Goal: Task Accomplishment & Management: Manage account settings

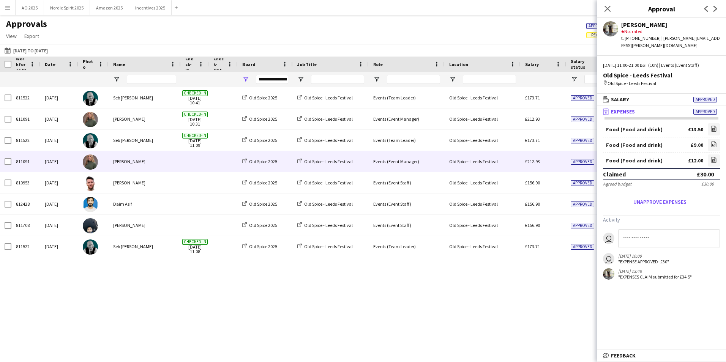
click at [581, 161] on span "Approved" at bounding box center [582, 162] width 24 height 6
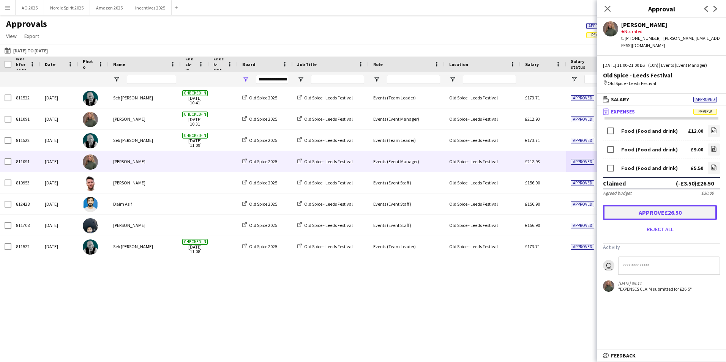
click at [623, 212] on button "Approve £26.50" at bounding box center [660, 212] width 114 height 15
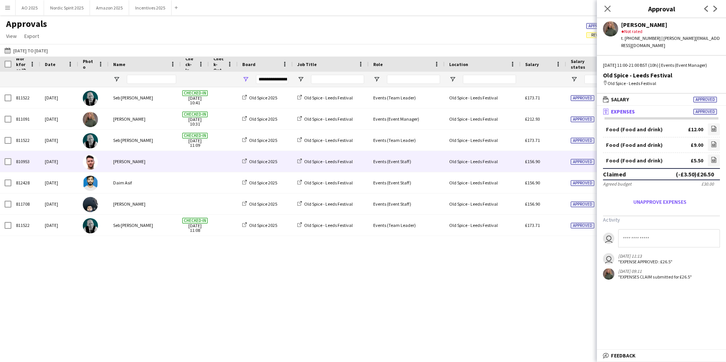
click at [569, 162] on div "Approved" at bounding box center [589, 161] width 46 height 21
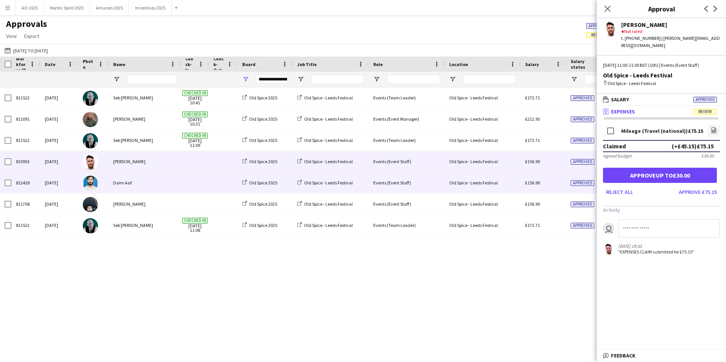
click at [564, 181] on div "£156.90" at bounding box center [543, 182] width 46 height 21
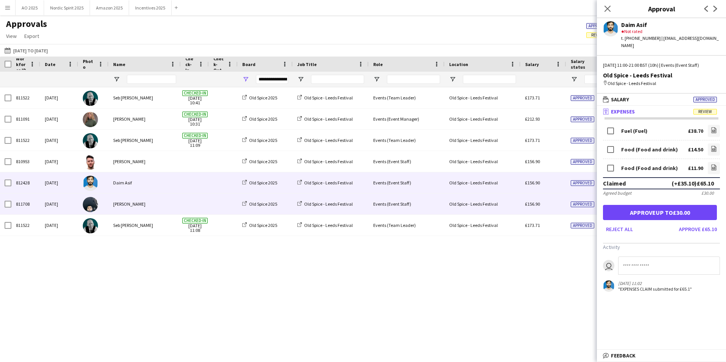
click at [562, 210] on div "£156.90" at bounding box center [543, 204] width 46 height 21
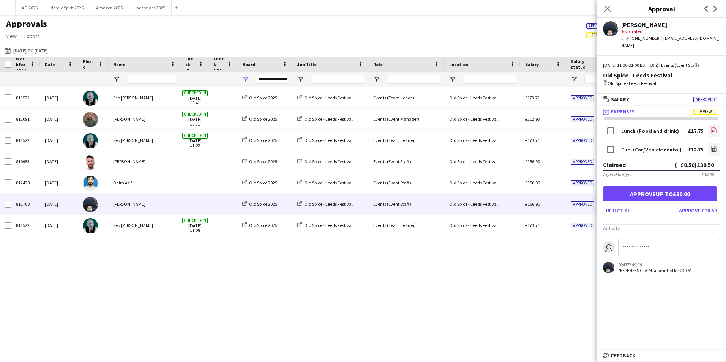
click at [711, 127] on app-icon "file-image" at bounding box center [713, 131] width 6 height 8
click at [717, 145] on link "file-image" at bounding box center [713, 149] width 12 height 12
click at [646, 188] on button "Approve up to £30.00" at bounding box center [660, 193] width 114 height 15
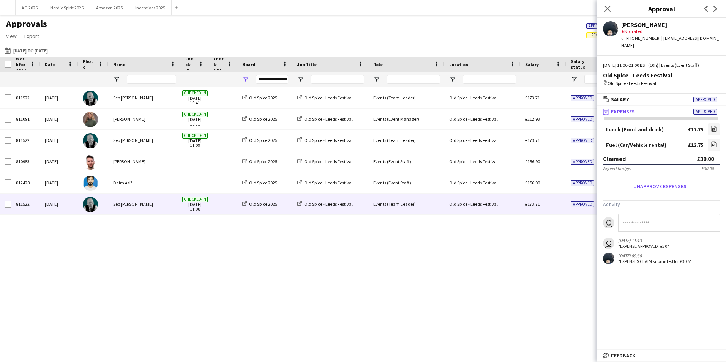
click at [513, 205] on div "Old Spice - Leeds Festival" at bounding box center [482, 204] width 76 height 21
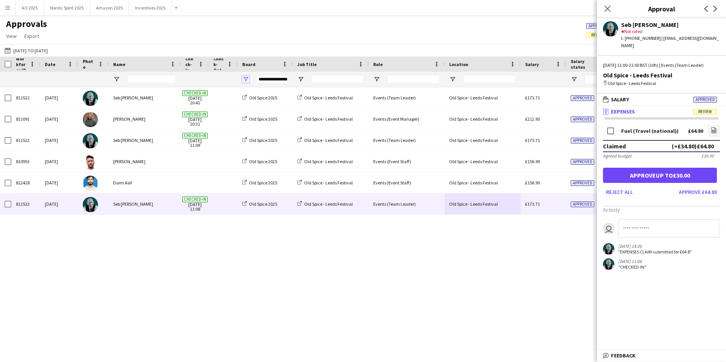
click at [244, 80] on span "Open Filter Menu" at bounding box center [245, 79] width 7 height 7
type input "***"
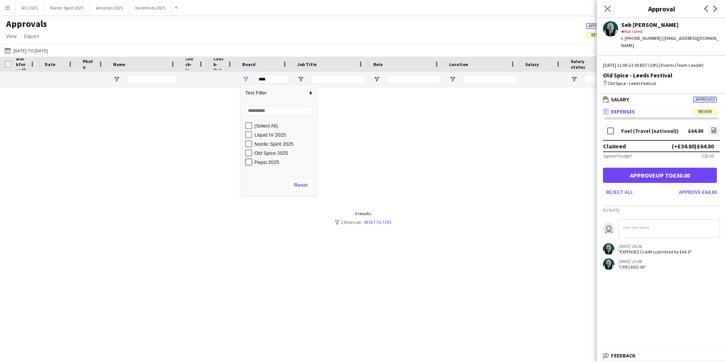
type input "**********"
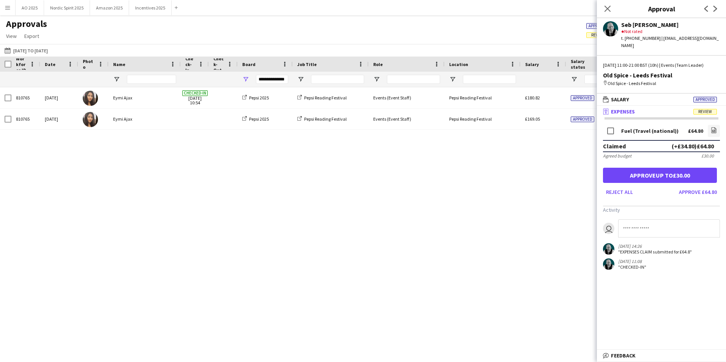
click at [409, 163] on div "810765 [DATE] Eymi Ajax Checked-in [DATE] 10:54 Pepsi 2025 Pepsi Reading Festiv…" at bounding box center [363, 215] width 726 height 256
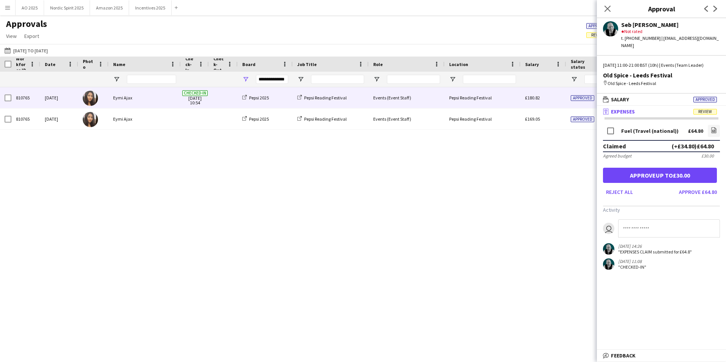
click at [557, 102] on div "£180.82" at bounding box center [543, 97] width 46 height 21
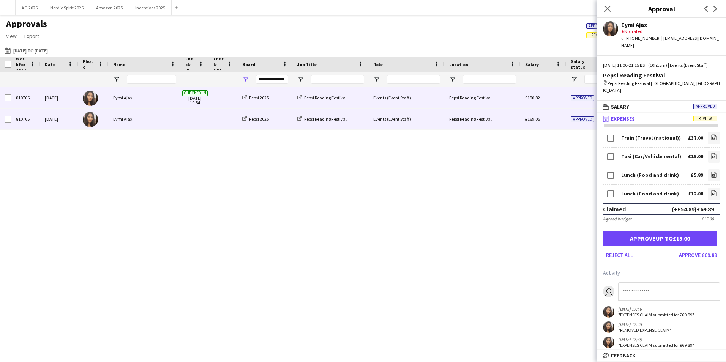
click at [588, 117] on span "Approved" at bounding box center [582, 120] width 24 height 6
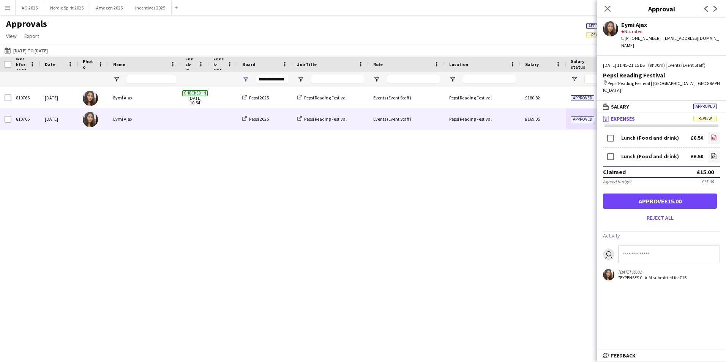
click at [713, 134] on icon "file-image" at bounding box center [713, 137] width 6 height 6
click at [712, 153] on icon "file-image" at bounding box center [713, 156] width 6 height 6
click at [626, 194] on button "Approve £15.00" at bounding box center [660, 201] width 114 height 15
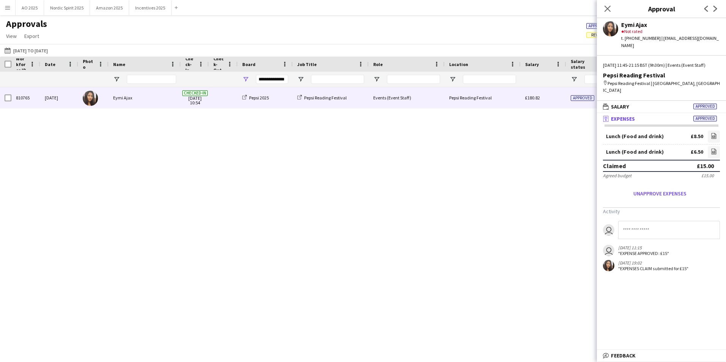
click at [585, 98] on span "Approved" at bounding box center [582, 98] width 24 height 6
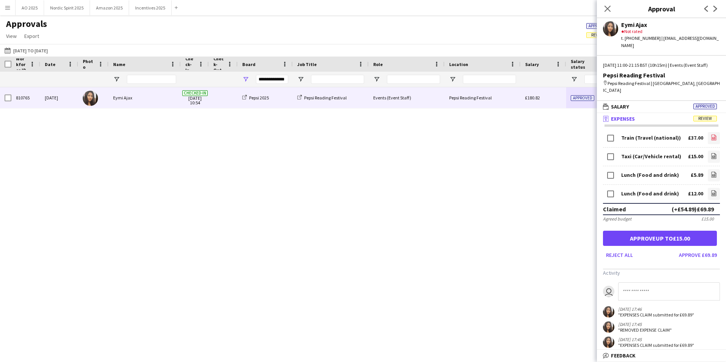
click at [711, 134] on icon at bounding box center [713, 137] width 5 height 6
click at [710, 153] on icon "file-image" at bounding box center [713, 156] width 6 height 6
click at [710, 172] on icon "file-image" at bounding box center [713, 175] width 6 height 6
click at [685, 251] on button "Approve £69.89" at bounding box center [698, 255] width 44 height 12
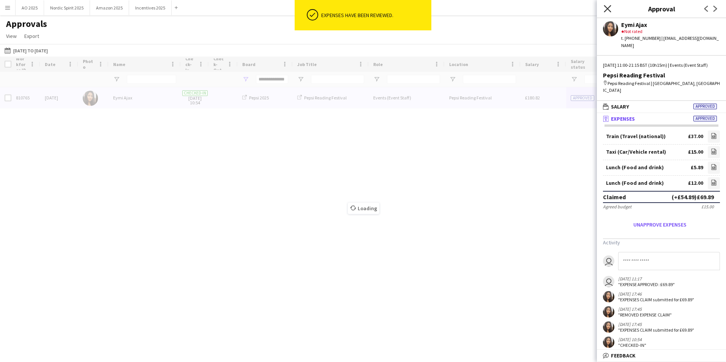
click at [605, 11] on icon at bounding box center [606, 8] width 7 height 7
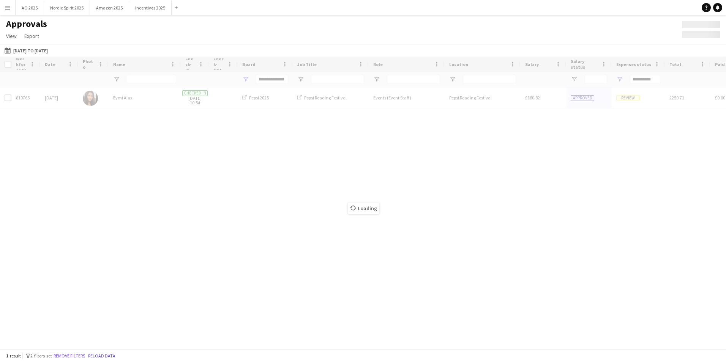
type input "***"
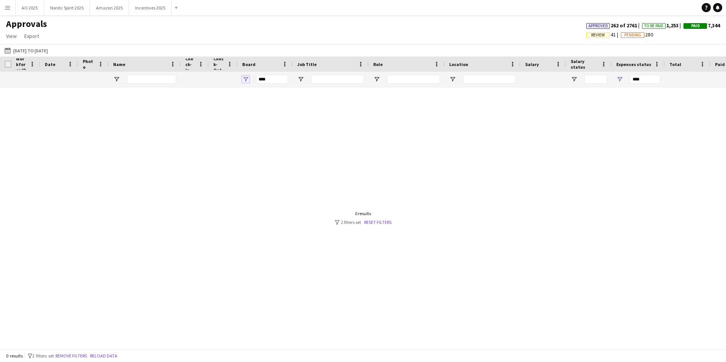
click at [246, 80] on span "Open Filter Menu" at bounding box center [245, 79] width 7 height 7
type input "**********"
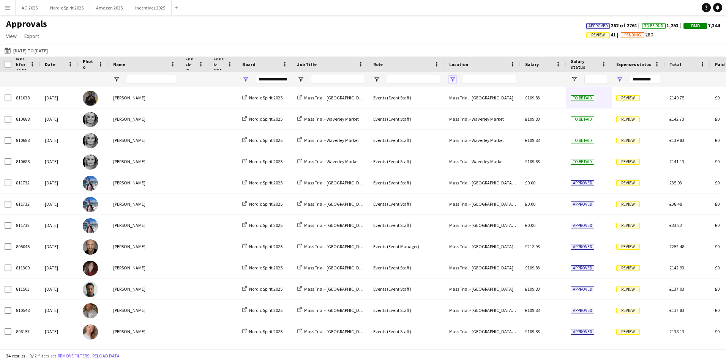
click at [452, 79] on span "Open Filter Menu" at bounding box center [452, 79] width 7 height 7
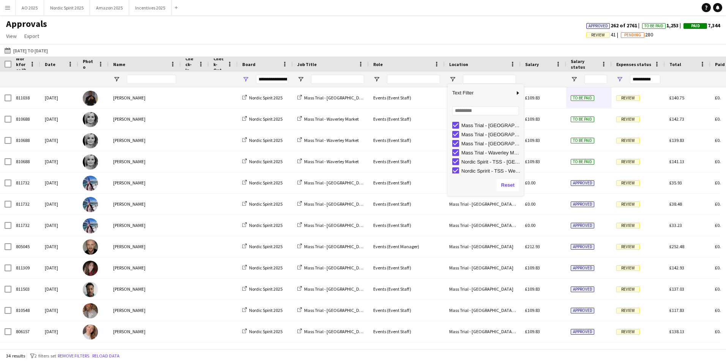
scroll to position [39, 0]
click at [496, 161] on div "Nordic Spirit - TSS - [GEOGRAPHIC_DATA]" at bounding box center [491, 160] width 60 height 6
click at [472, 171] on div "Nordic Spririt - TSS - Wetherby" at bounding box center [491, 169] width 60 height 6
type input "**********"
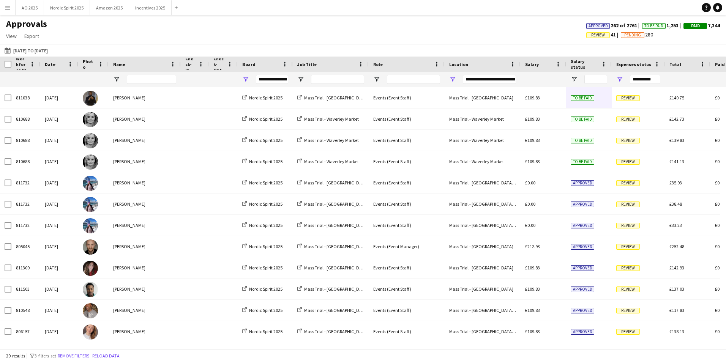
click at [521, 52] on div "[DATE] to [DATE] [DATE] to [DATE] [DATE] This Week This Month [DATE] Last Week …" at bounding box center [363, 50] width 726 height 13
click at [300, 79] on span "Open Filter Menu" at bounding box center [300, 79] width 7 height 7
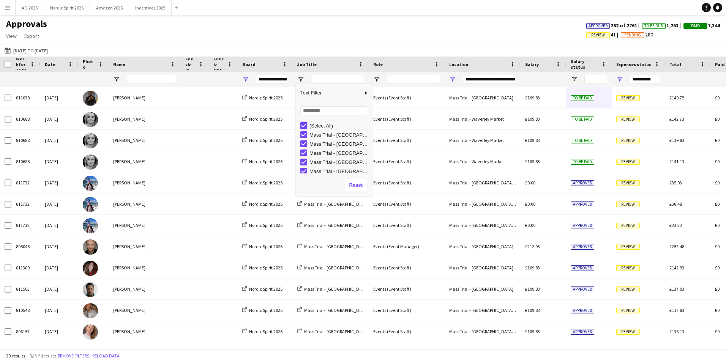
type input "***"
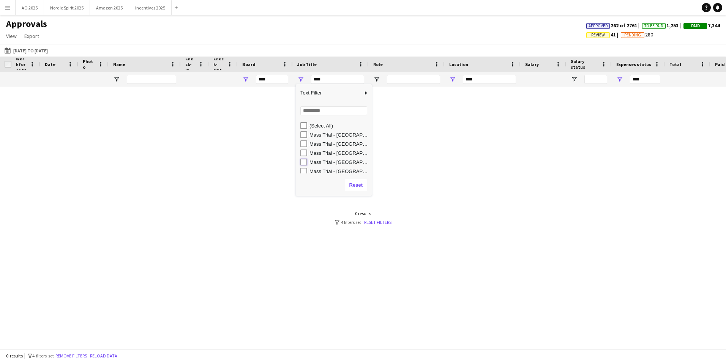
type input "**********"
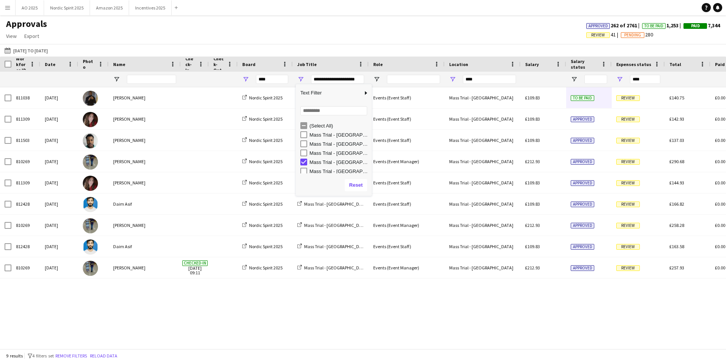
type input "**********"
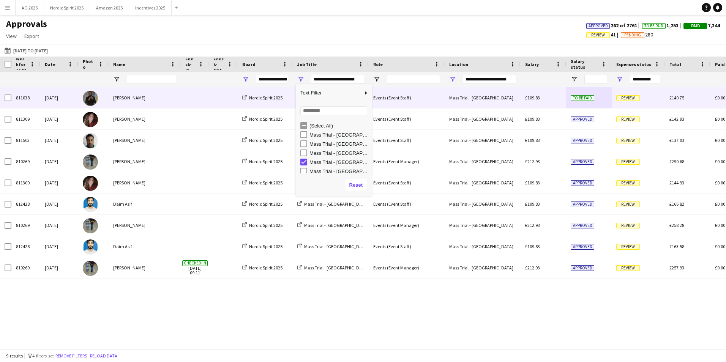
click at [622, 97] on span "Review" at bounding box center [628, 98] width 24 height 6
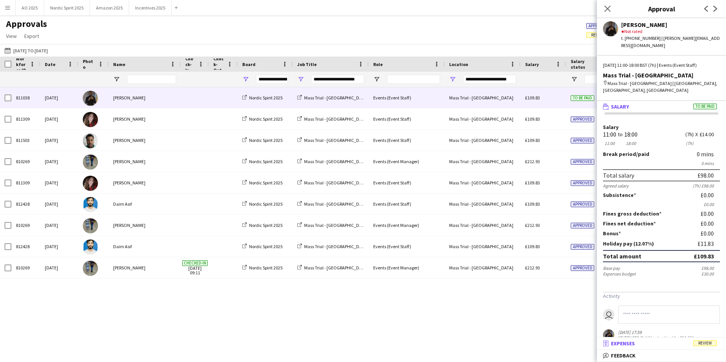
click at [637, 343] on mat-panel-title "receipt Expenses Review" at bounding box center [660, 343] width 126 height 7
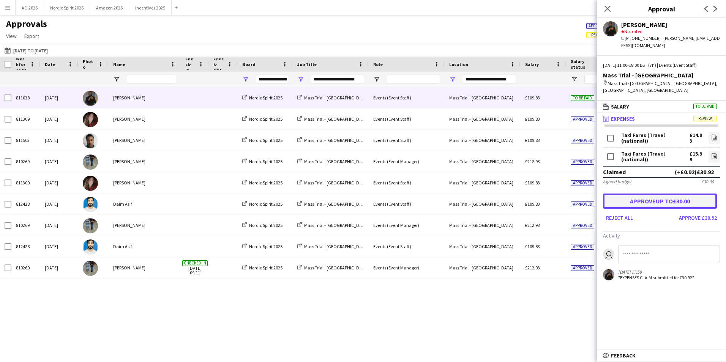
click at [639, 194] on button "Approve up to £30.00" at bounding box center [660, 201] width 114 height 15
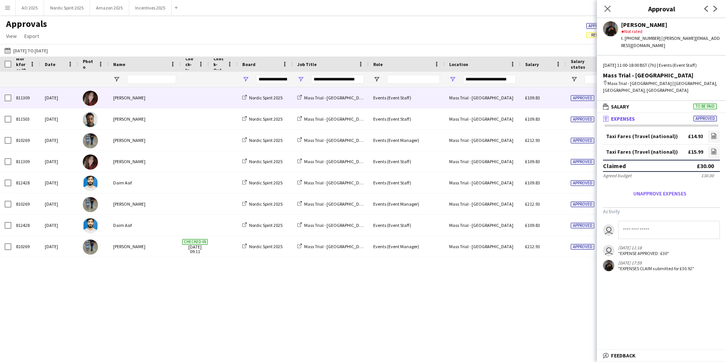
click at [550, 95] on div "£109.83" at bounding box center [543, 97] width 46 height 21
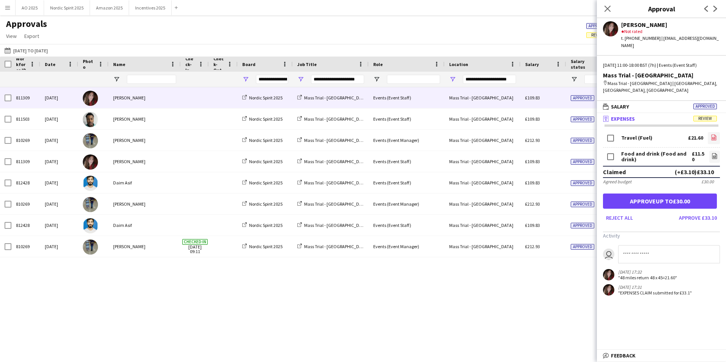
click at [712, 134] on icon "file-image" at bounding box center [713, 137] width 6 height 6
click at [716, 153] on icon "file-image" at bounding box center [714, 156] width 6 height 6
click at [617, 194] on button "Approve up to £30.00" at bounding box center [660, 201] width 114 height 15
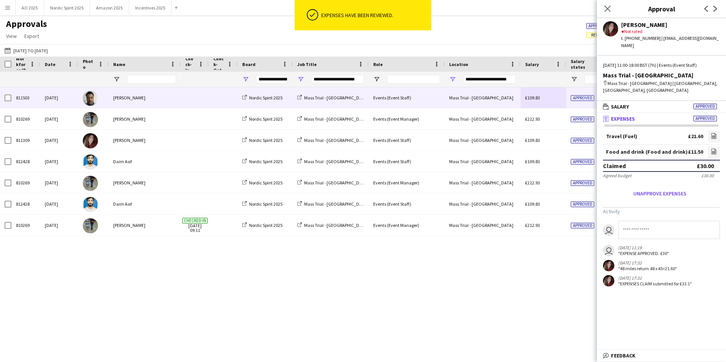
click at [510, 104] on div "Mass Trial - [GEOGRAPHIC_DATA]" at bounding box center [482, 97] width 76 height 21
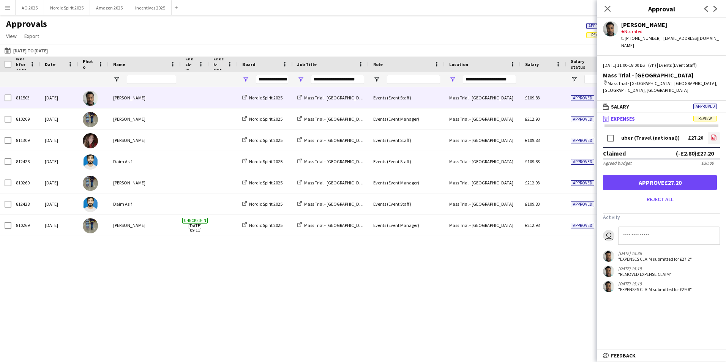
click at [715, 137] on icon at bounding box center [713, 138] width 3 height 2
click at [622, 175] on button "Approve £27.20" at bounding box center [660, 182] width 114 height 15
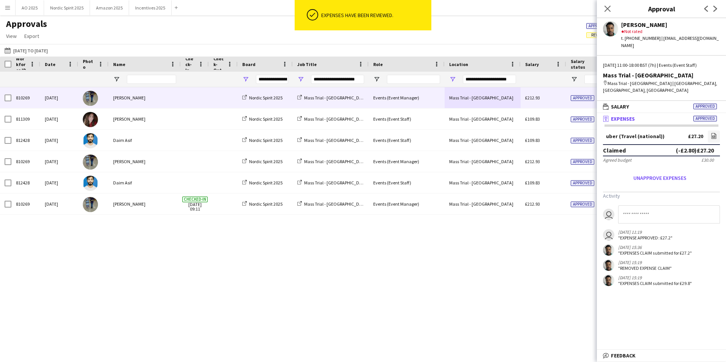
click at [523, 104] on div "£212.93" at bounding box center [543, 97] width 46 height 21
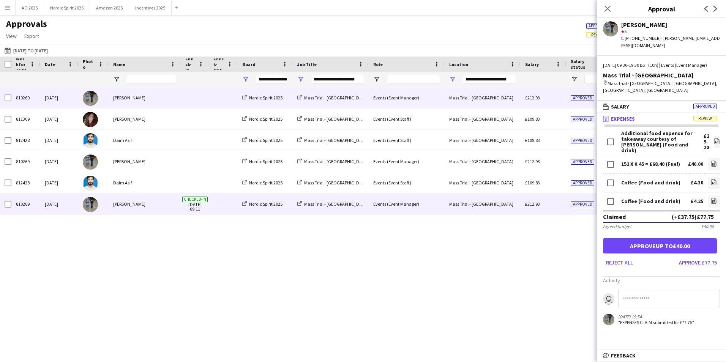
click at [500, 204] on div "Mass Trial - [GEOGRAPHIC_DATA]" at bounding box center [482, 204] width 76 height 21
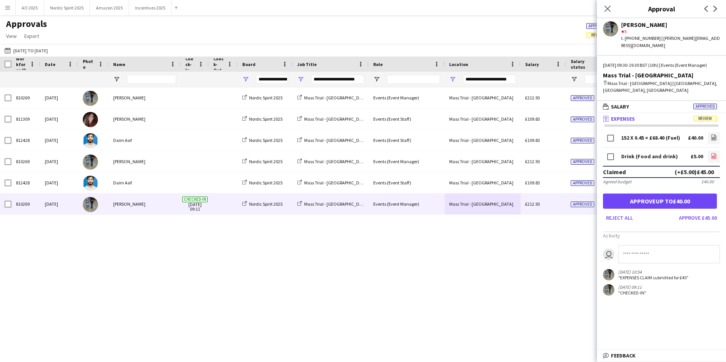
click at [709, 151] on link "file-image" at bounding box center [713, 157] width 12 height 12
click at [697, 216] on button "Approve £45.00" at bounding box center [698, 218] width 44 height 12
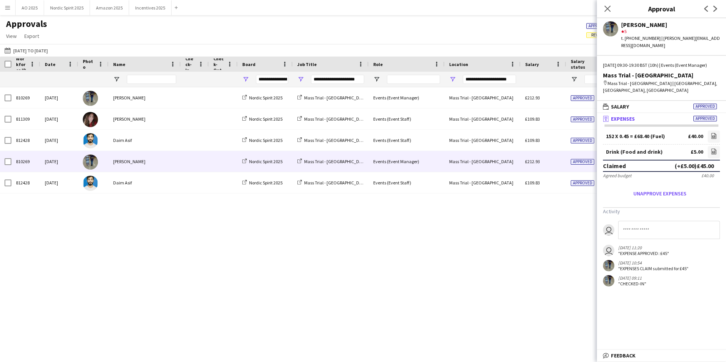
click at [513, 159] on div "Mass Trial - [GEOGRAPHIC_DATA]" at bounding box center [482, 161] width 76 height 21
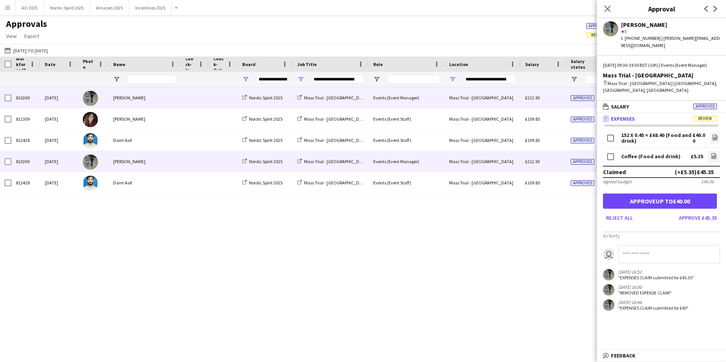
click at [540, 106] on div "£212.93" at bounding box center [543, 97] width 46 height 21
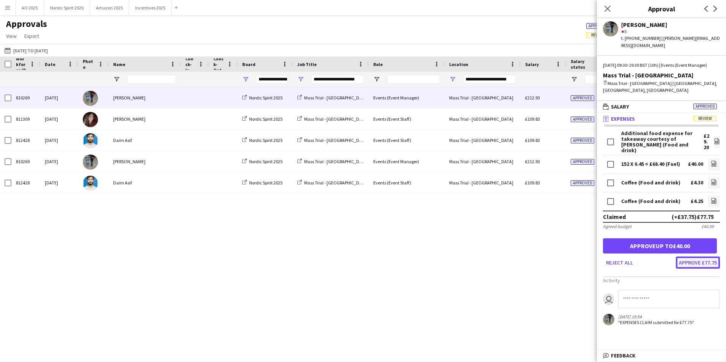
click at [691, 257] on button "Approve £77.75" at bounding box center [698, 263] width 44 height 12
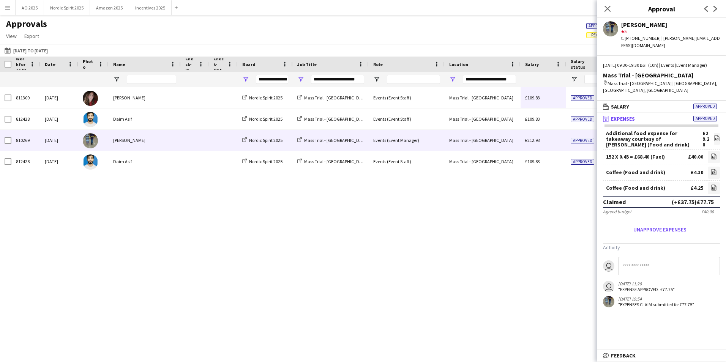
click at [559, 146] on div "£212.93" at bounding box center [543, 140] width 46 height 21
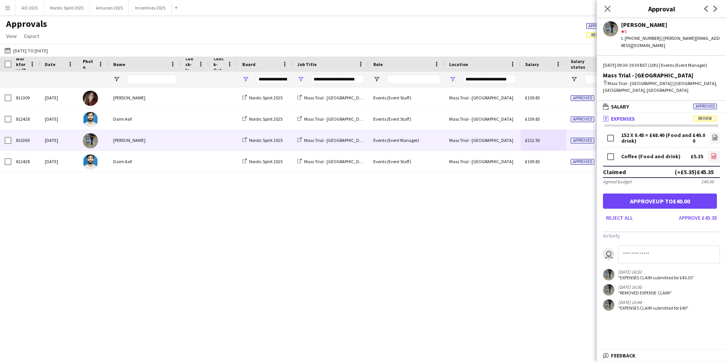
click at [719, 152] on link "file-image" at bounding box center [713, 157] width 12 height 12
click at [685, 212] on button "Approve £45.35" at bounding box center [698, 218] width 44 height 12
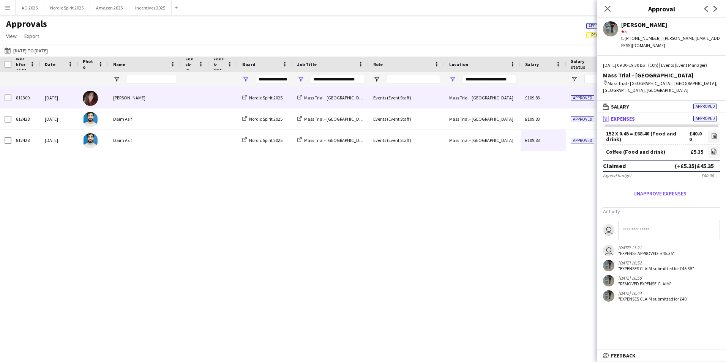
click at [523, 99] on div "£109.83" at bounding box center [543, 97] width 46 height 21
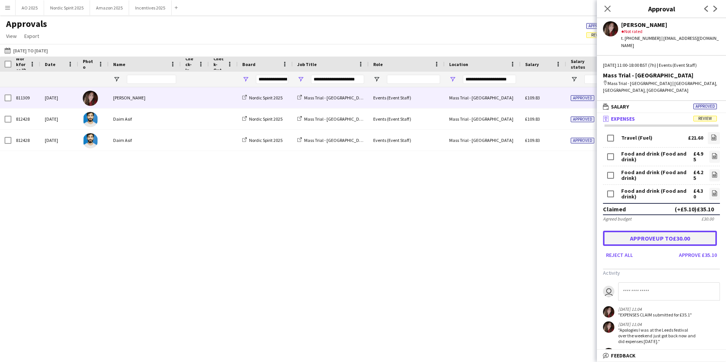
click at [656, 231] on button "Approve up to £30.00" at bounding box center [660, 238] width 114 height 15
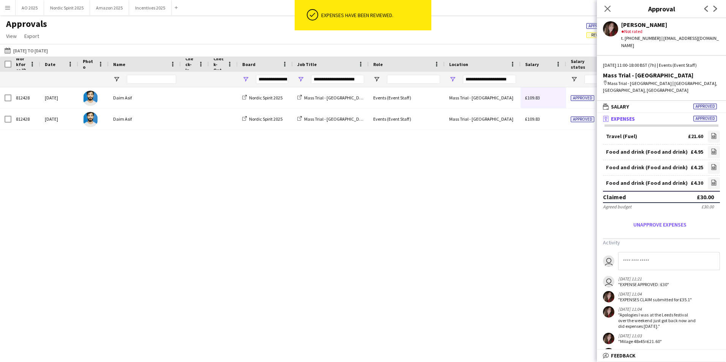
click at [559, 86] on div at bounding box center [543, 79] width 36 height 15
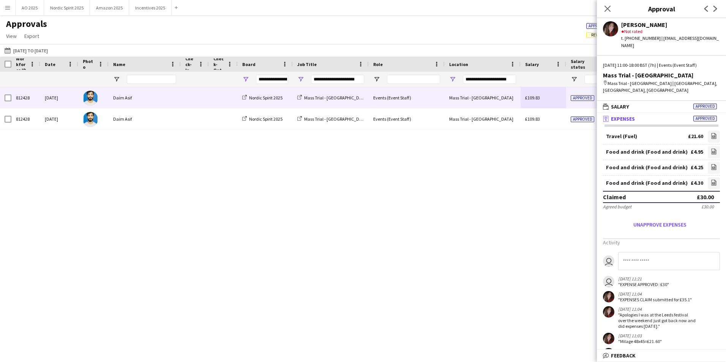
click at [559, 97] on div "£109.83" at bounding box center [543, 97] width 46 height 21
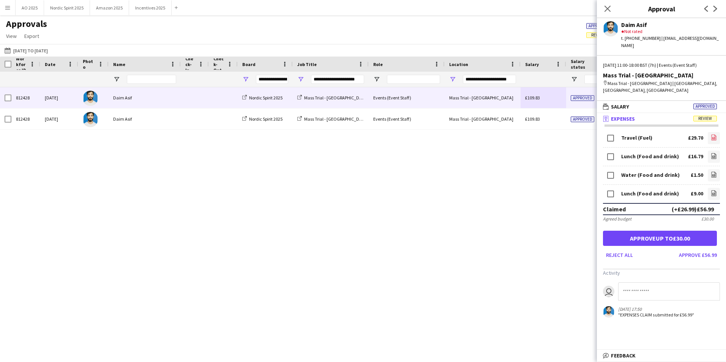
click at [715, 134] on icon "file-image" at bounding box center [713, 137] width 6 height 6
click at [710, 153] on icon "file-image" at bounding box center [713, 156] width 6 height 6
click at [716, 190] on icon at bounding box center [713, 193] width 5 height 6
click at [668, 231] on button "Approve up to £30.00" at bounding box center [660, 238] width 114 height 15
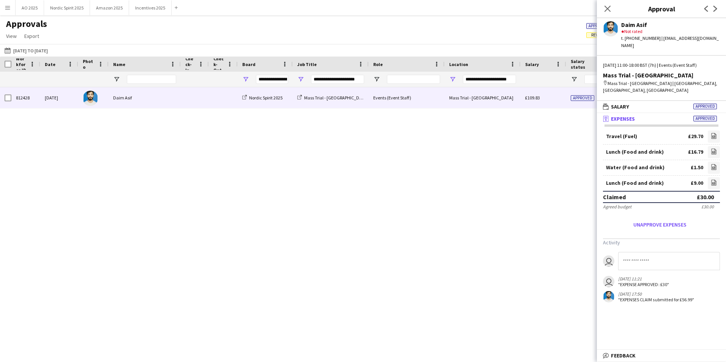
click at [564, 101] on div "£109.83" at bounding box center [543, 97] width 46 height 21
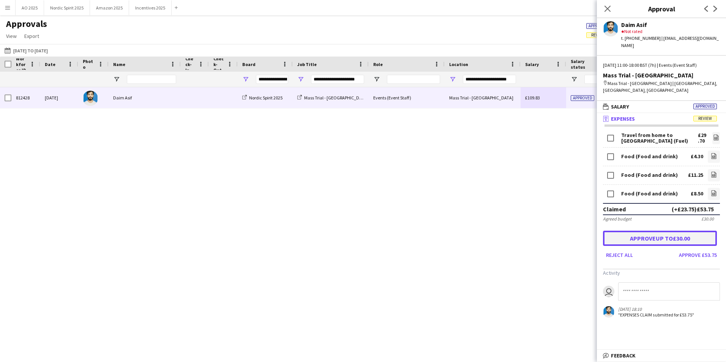
click at [665, 231] on button "Approve up to £30.00" at bounding box center [660, 238] width 114 height 15
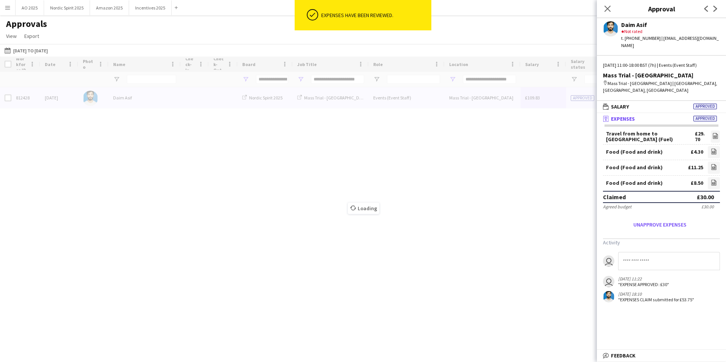
type input "***"
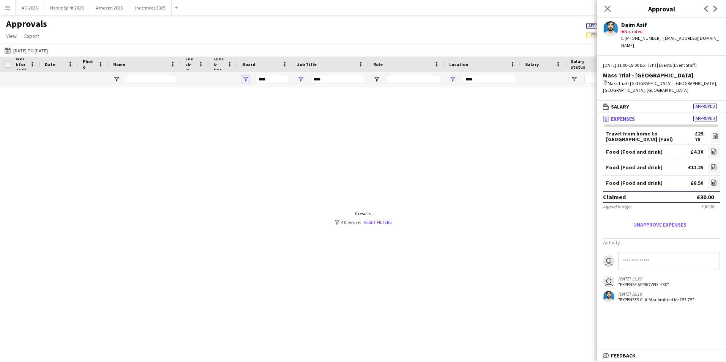
click at [248, 77] on span "Open Filter Menu" at bounding box center [245, 79] width 7 height 7
click at [455, 79] on span "Open Filter Menu" at bounding box center [452, 79] width 7 height 7
click at [410, 124] on div at bounding box center [363, 215] width 726 height 256
click at [301, 76] on span "Open Filter Menu" at bounding box center [300, 79] width 7 height 7
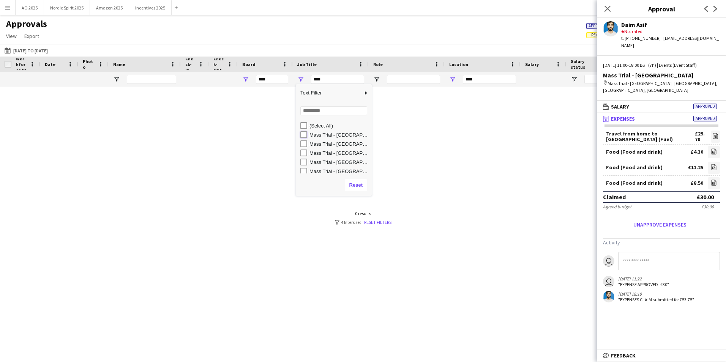
type input "**********"
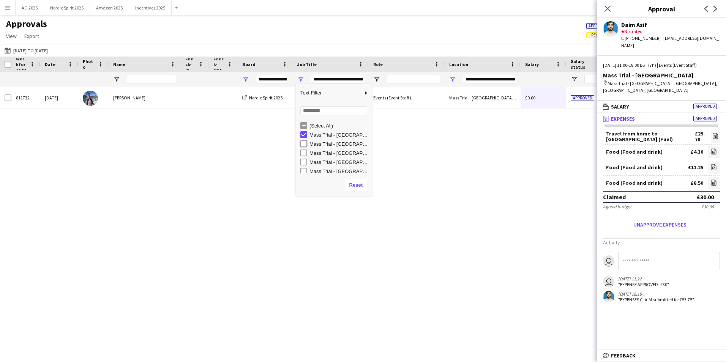
type input "**********"
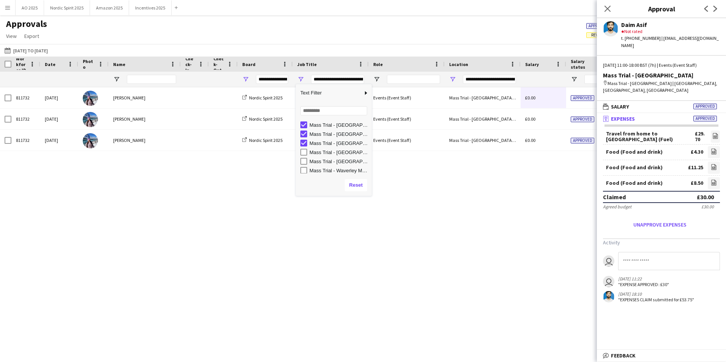
scroll to position [11, 0]
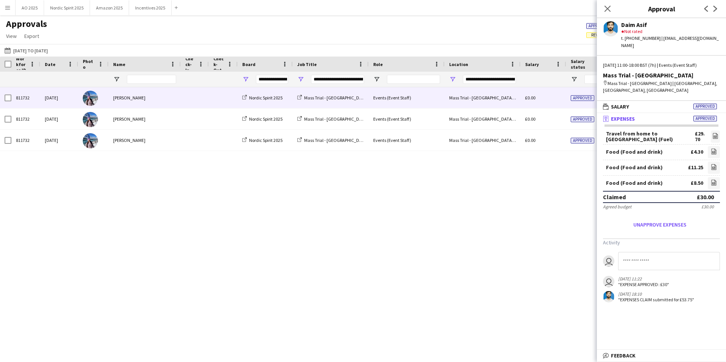
click at [506, 95] on div "Mass Trial - [GEOGRAPHIC_DATA] - outstanding expenses [DATE]" at bounding box center [482, 97] width 76 height 21
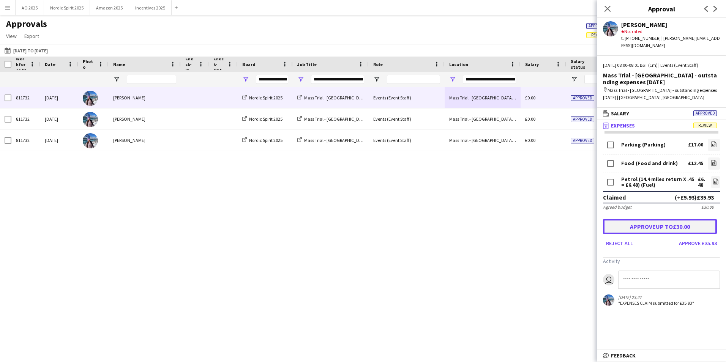
click at [658, 220] on button "Approve up to £30.00" at bounding box center [660, 226] width 114 height 15
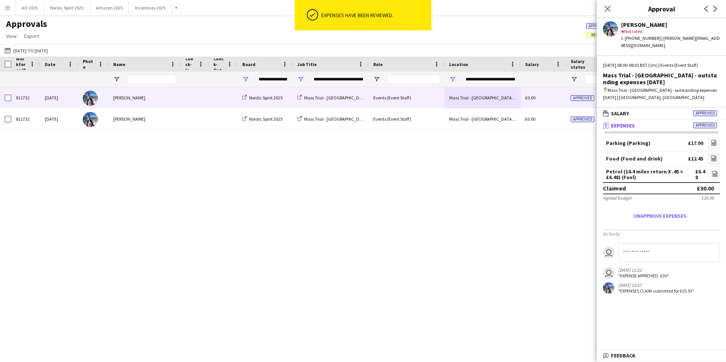
type input "**********"
click at [567, 100] on div "Approved" at bounding box center [589, 97] width 46 height 21
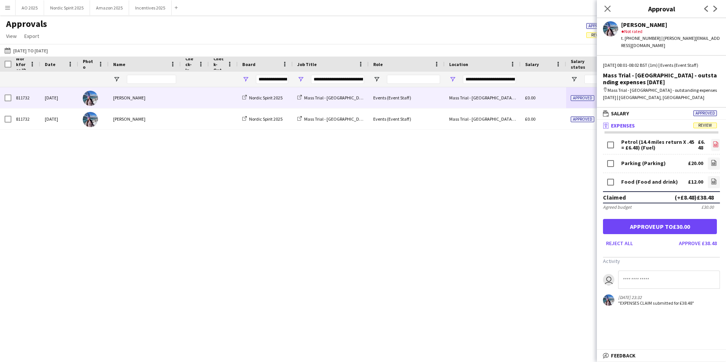
click at [717, 141] on app-icon "file-image" at bounding box center [715, 145] width 6 height 8
click at [713, 160] on icon at bounding box center [713, 163] width 5 height 6
click at [716, 179] on icon at bounding box center [713, 182] width 5 height 6
click at [656, 221] on button "Approve up to £30.00" at bounding box center [660, 226] width 114 height 15
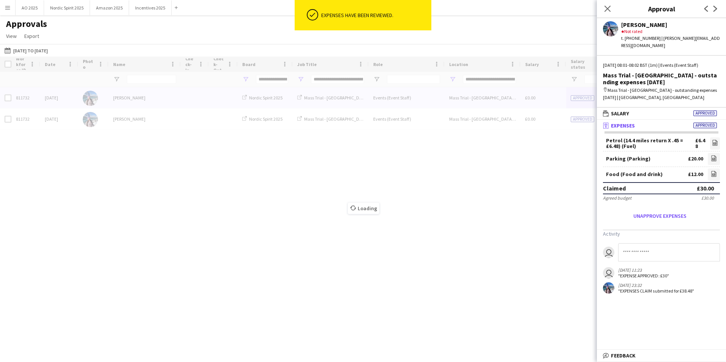
type input "**********"
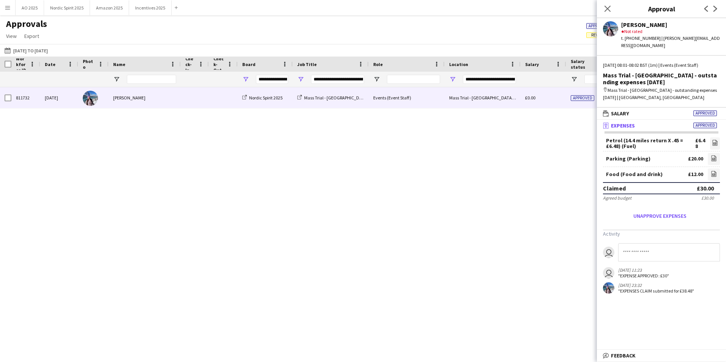
click at [446, 98] on div "Mass Trial - [GEOGRAPHIC_DATA] - outstanding expenses [DATE]" at bounding box center [482, 97] width 76 height 21
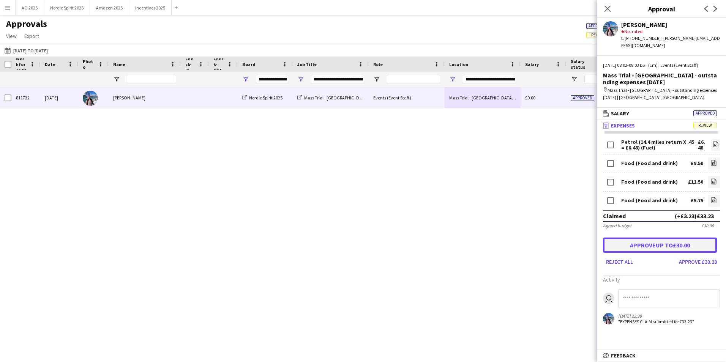
click at [668, 240] on button "Approve up to £30.00" at bounding box center [660, 245] width 114 height 15
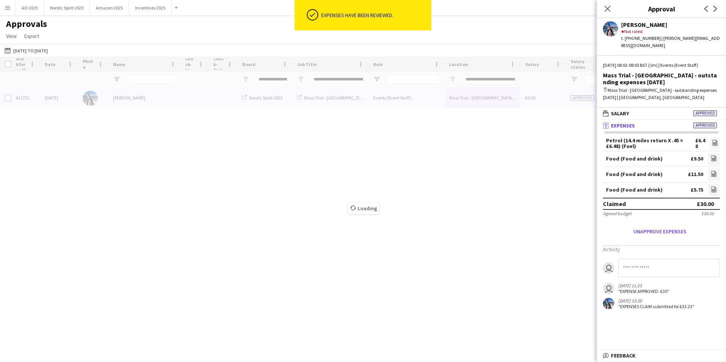
type input "***"
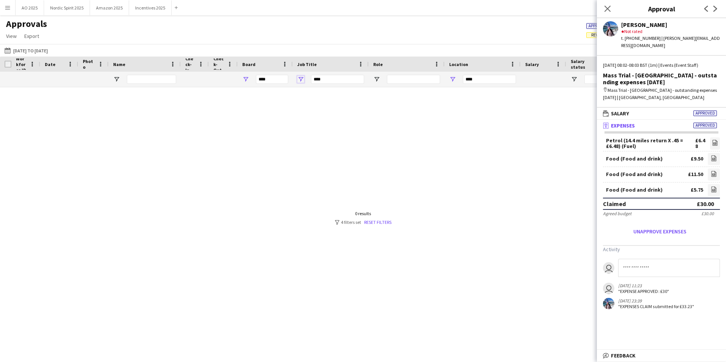
click at [301, 78] on span "Open Filter Menu" at bounding box center [300, 79] width 7 height 7
type input "**********"
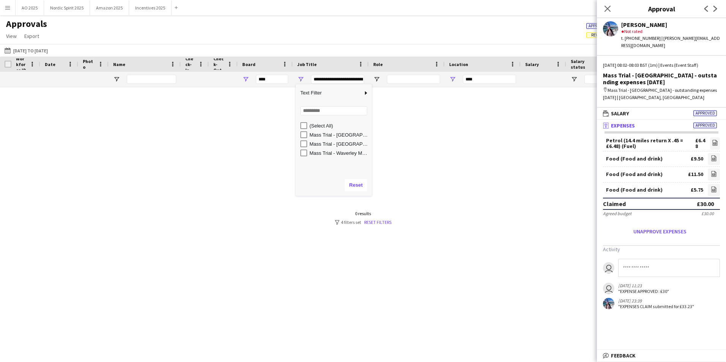
type input "**********"
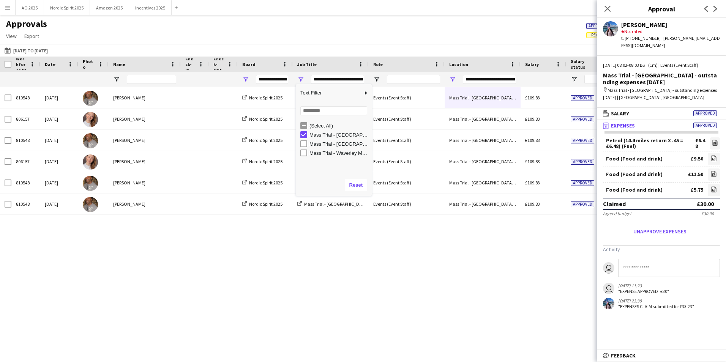
click at [442, 249] on div "810548 [DATE] [PERSON_NAME] Nordic Spirit 2025 Mass Trial - London OSM Events (…" at bounding box center [363, 215] width 726 height 256
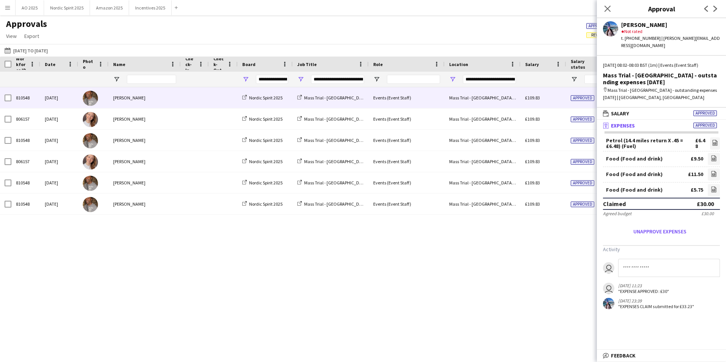
click at [551, 102] on div "£109.83" at bounding box center [543, 97] width 46 height 21
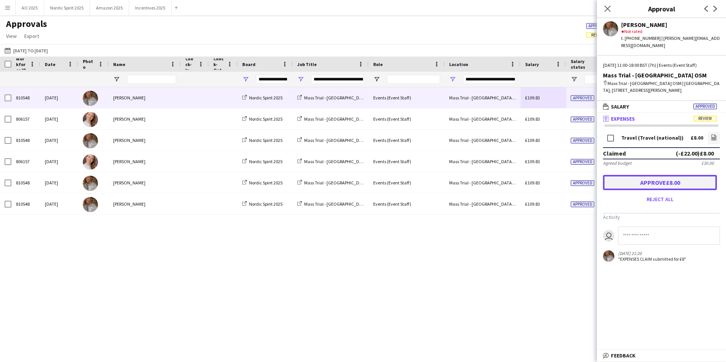
click at [677, 178] on button "Approve £8.00" at bounding box center [660, 182] width 114 height 15
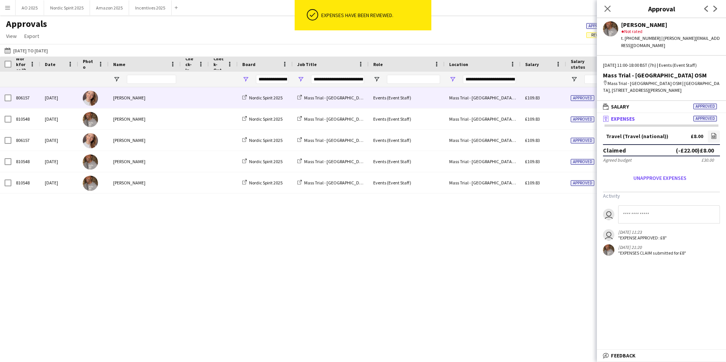
click at [545, 103] on div "£109.83" at bounding box center [543, 97] width 46 height 21
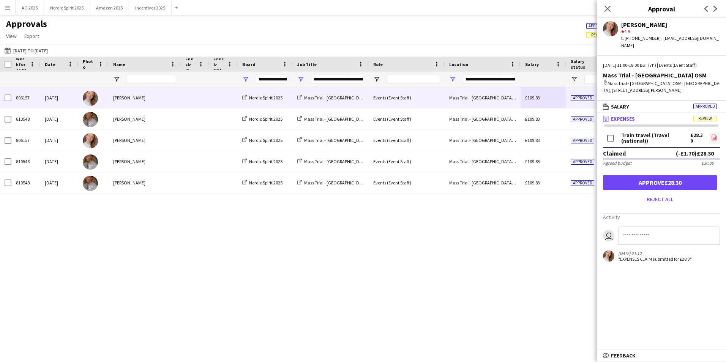
click at [715, 134] on icon "file-image" at bounding box center [714, 137] width 6 height 6
click at [618, 182] on button "Approve £28.30" at bounding box center [660, 182] width 114 height 15
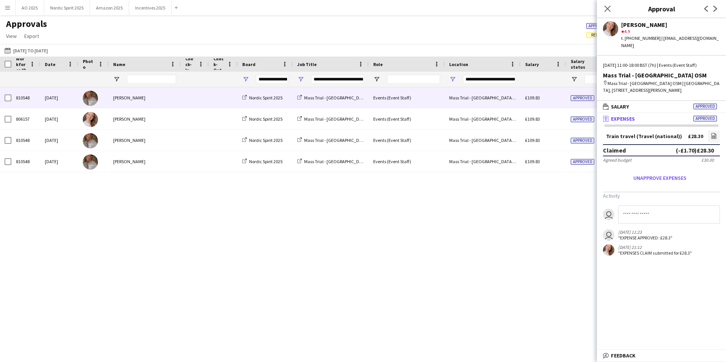
click at [529, 103] on div "£109.83" at bounding box center [543, 97] width 46 height 21
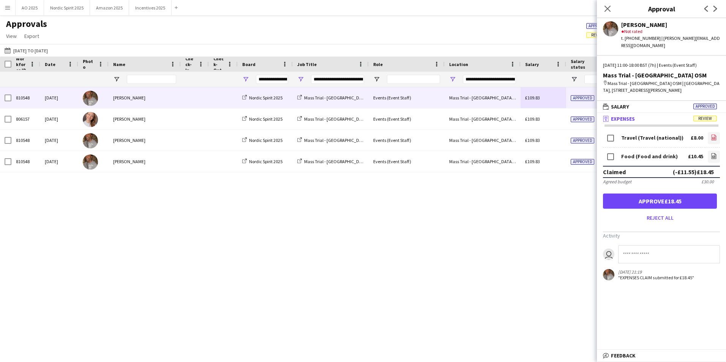
click at [716, 134] on app-icon "file-image" at bounding box center [713, 138] width 6 height 8
click at [715, 153] on app-icon "file-image" at bounding box center [713, 157] width 6 height 8
click at [628, 198] on button "Approve £18.45" at bounding box center [660, 201] width 114 height 15
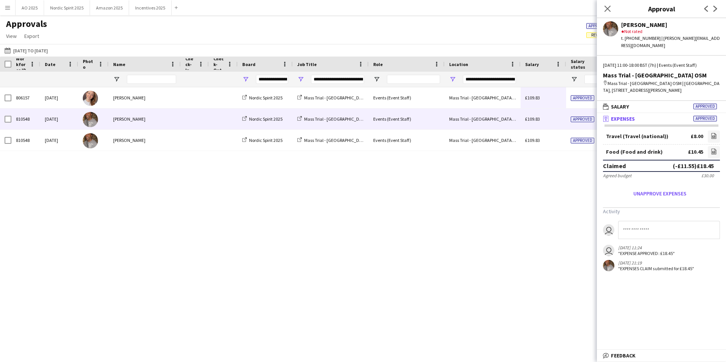
click at [534, 109] on div "£109.83" at bounding box center [543, 119] width 46 height 21
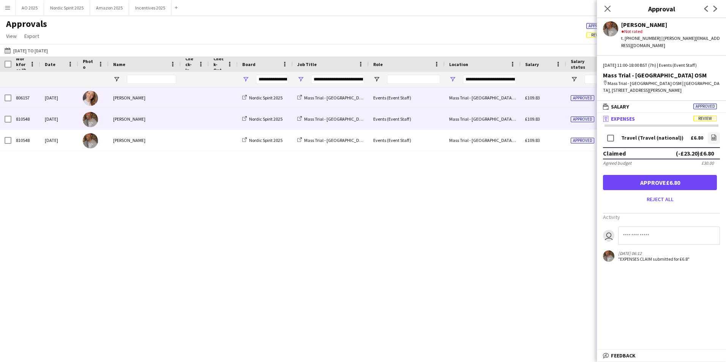
click at [528, 102] on div "£109.83" at bounding box center [543, 97] width 46 height 21
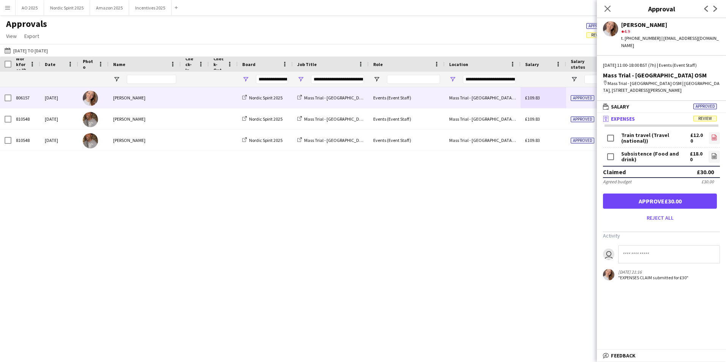
click at [716, 134] on icon "file-image" at bounding box center [714, 137] width 6 height 6
click at [718, 151] on link "file-image" at bounding box center [713, 157] width 11 height 12
click at [624, 196] on button "Approve £30.00" at bounding box center [660, 201] width 114 height 15
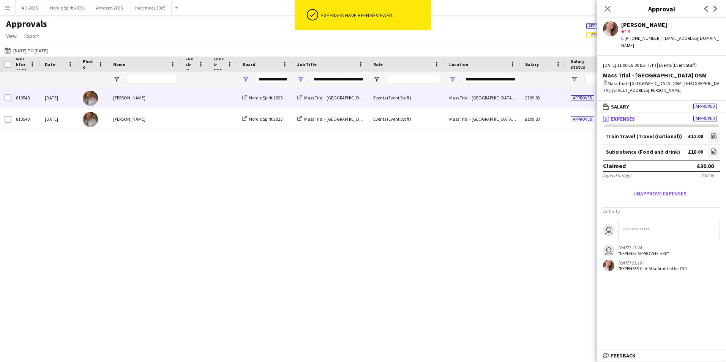
click at [545, 104] on div "£109.83" at bounding box center [543, 97] width 46 height 21
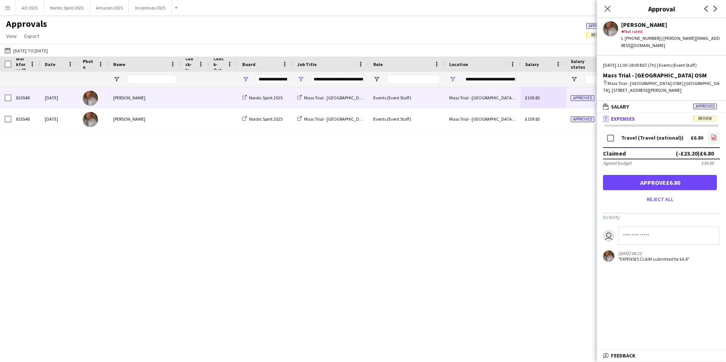
click at [716, 134] on icon at bounding box center [713, 137] width 5 height 6
click at [625, 178] on button "Approve £6.80" at bounding box center [660, 182] width 114 height 15
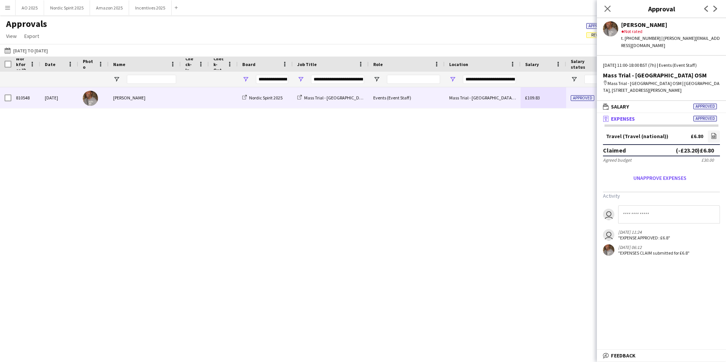
click at [542, 101] on div "£109.83" at bounding box center [543, 97] width 46 height 21
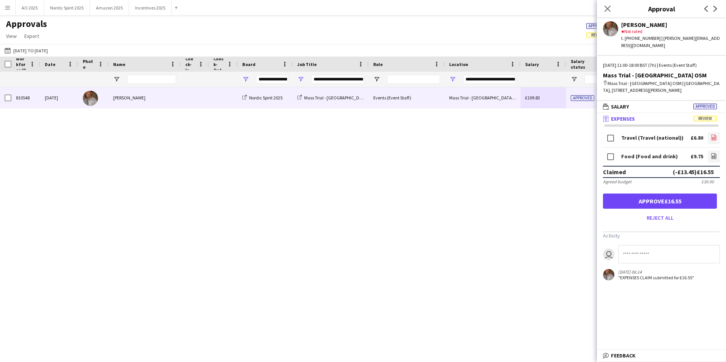
click at [713, 134] on icon at bounding box center [713, 137] width 5 height 6
click at [709, 151] on link "file-image" at bounding box center [713, 157] width 12 height 12
click at [619, 195] on button "Approve £16.55" at bounding box center [660, 201] width 114 height 15
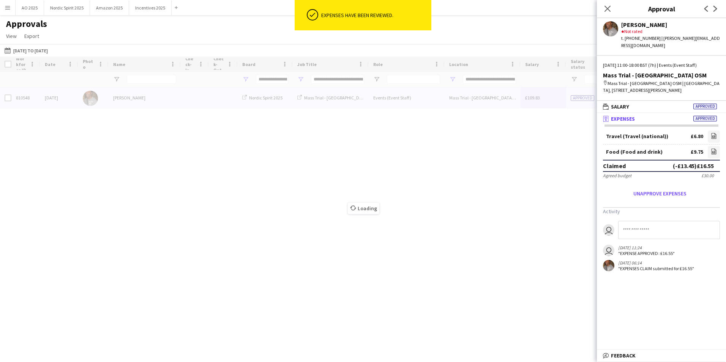
type input "***"
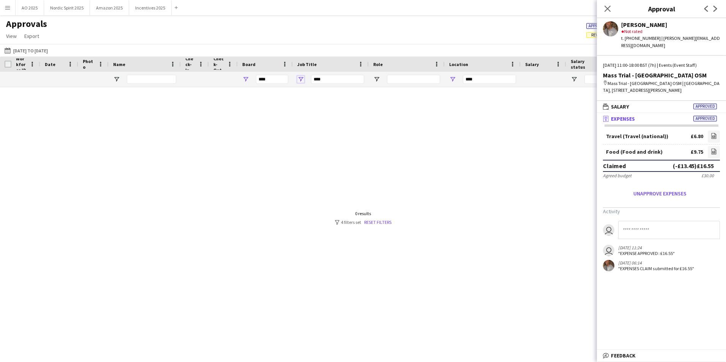
click at [301, 78] on span "Open Filter Menu" at bounding box center [300, 79] width 7 height 7
click at [323, 134] on div "Mass Trial - [GEOGRAPHIC_DATA]" at bounding box center [339, 135] width 60 height 6
type input "**********"
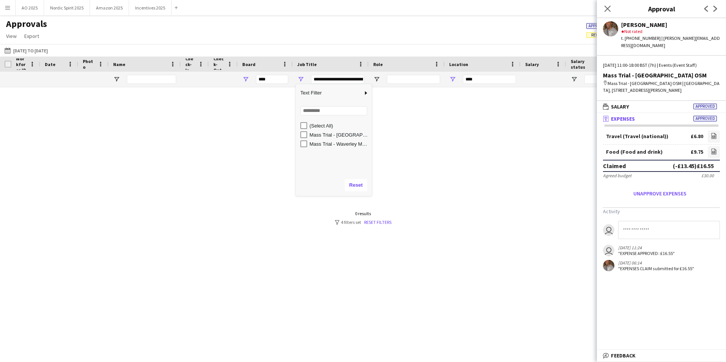
type input "**********"
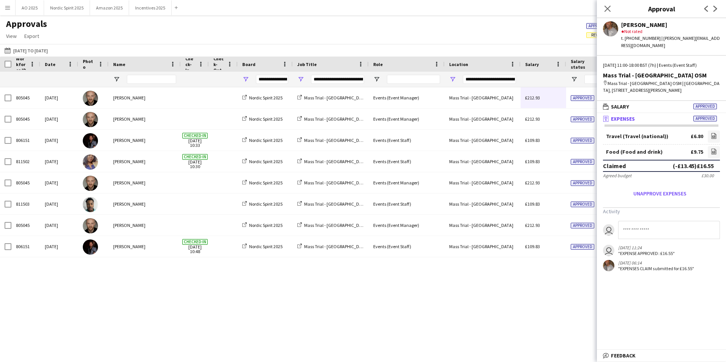
click at [414, 293] on div "805045 [DATE] [PERSON_NAME] Nordic Spirit 2025 Mass Trial - [GEOGRAPHIC_DATA] E…" at bounding box center [363, 215] width 726 height 256
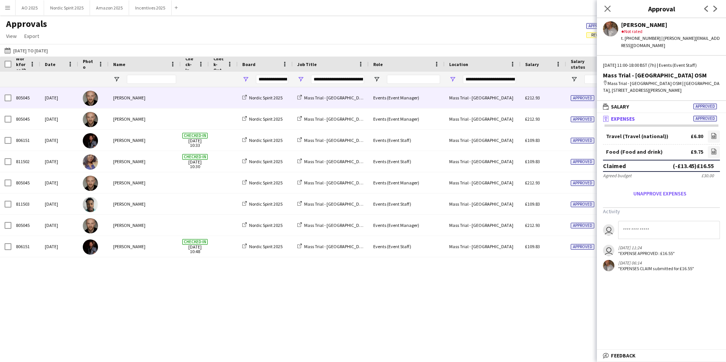
click at [569, 103] on div "Approved" at bounding box center [589, 97] width 46 height 21
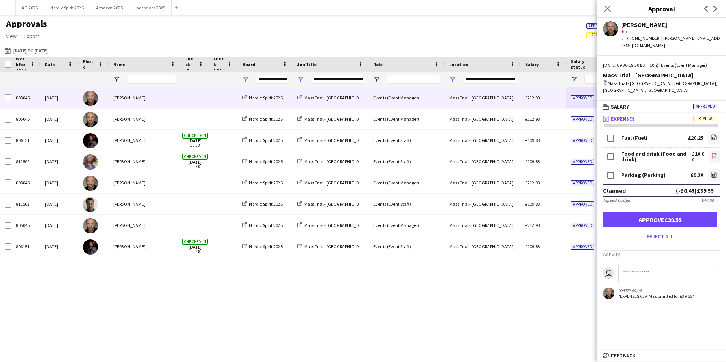
click at [713, 153] on icon at bounding box center [714, 156] width 5 height 6
click at [716, 178] on app-icon "file-image" at bounding box center [713, 176] width 6 height 8
click at [628, 220] on button "Approve £39.55" at bounding box center [660, 219] width 114 height 15
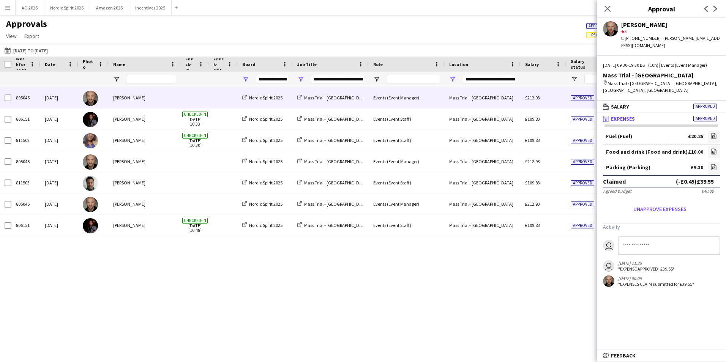
click at [542, 106] on div "£212.93" at bounding box center [543, 97] width 46 height 21
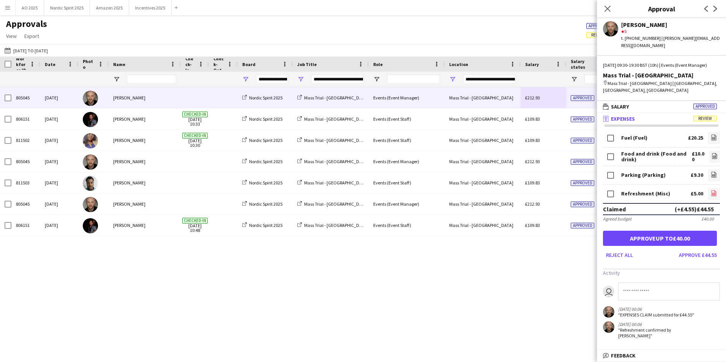
click at [711, 194] on icon at bounding box center [713, 193] width 5 height 6
click at [651, 243] on button "Approve up to £40.00" at bounding box center [660, 238] width 114 height 15
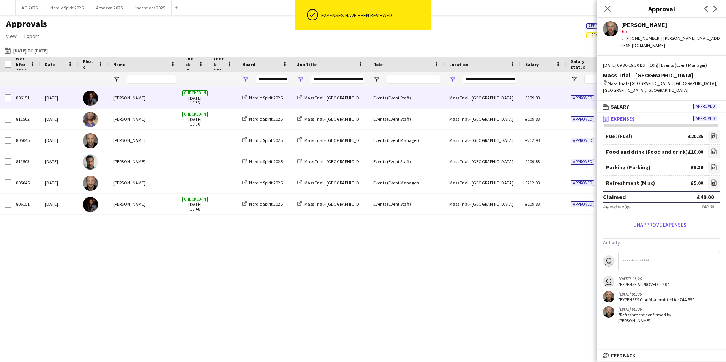
click at [525, 102] on div "£109.83" at bounding box center [543, 97] width 46 height 21
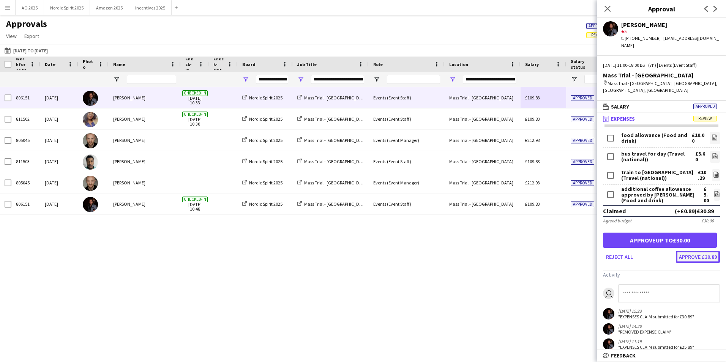
click at [704, 255] on button "Approve £30.89" at bounding box center [698, 257] width 44 height 12
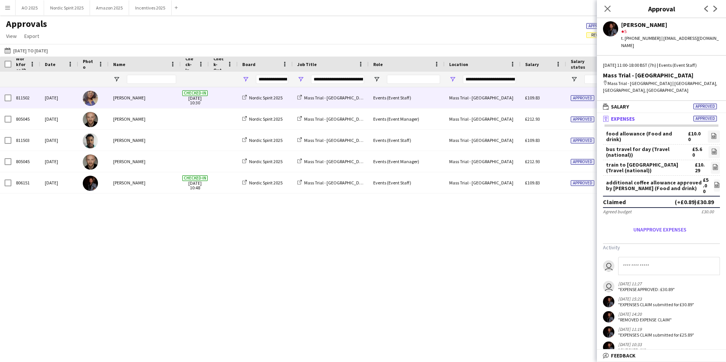
click at [577, 98] on span "Approved" at bounding box center [582, 98] width 24 height 6
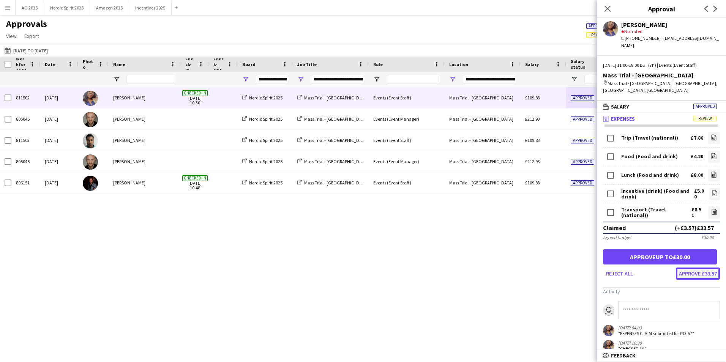
click at [679, 268] on button "Approve £33.57" at bounding box center [698, 274] width 44 height 12
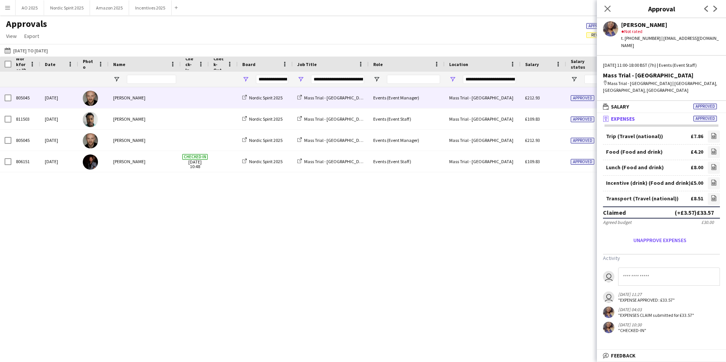
click at [507, 99] on div "Mass Trial - [GEOGRAPHIC_DATA]" at bounding box center [482, 97] width 76 height 21
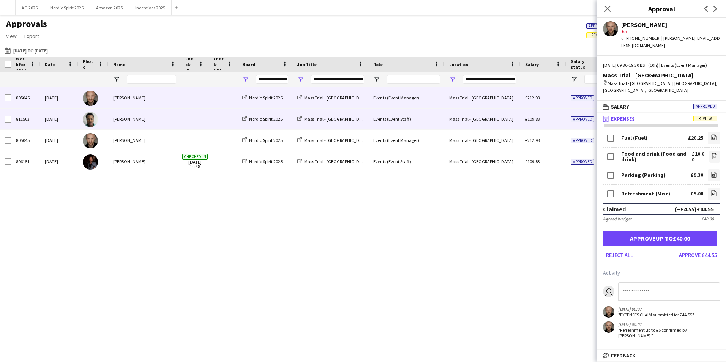
click at [558, 118] on div "£109.83" at bounding box center [543, 119] width 46 height 21
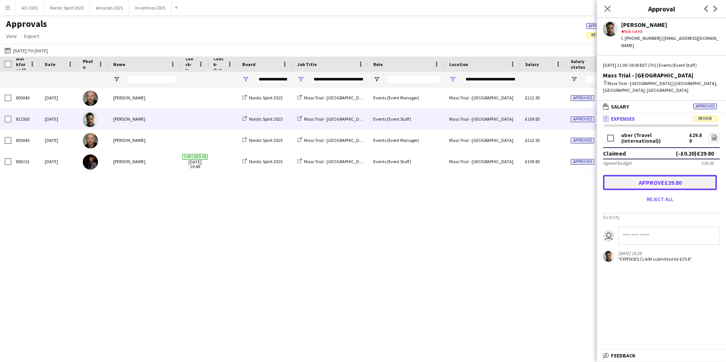
click at [628, 180] on button "Approve £29.80" at bounding box center [660, 182] width 114 height 15
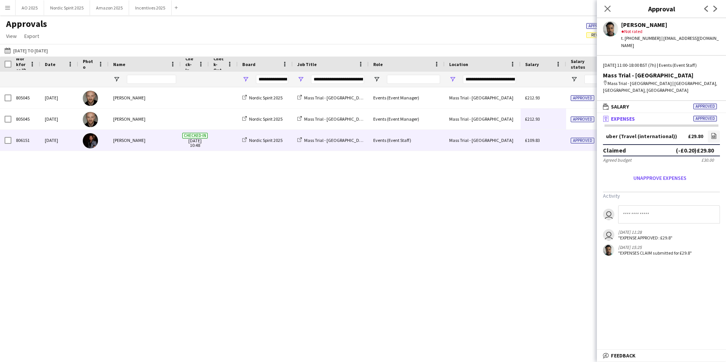
click at [553, 142] on div "£109.83" at bounding box center [543, 140] width 46 height 21
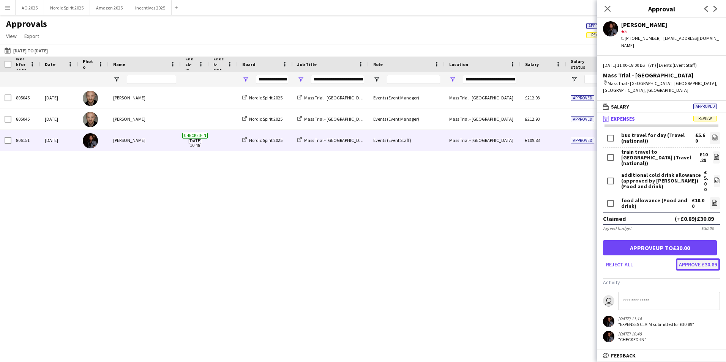
click at [682, 258] on button "Approve £30.89" at bounding box center [698, 264] width 44 height 12
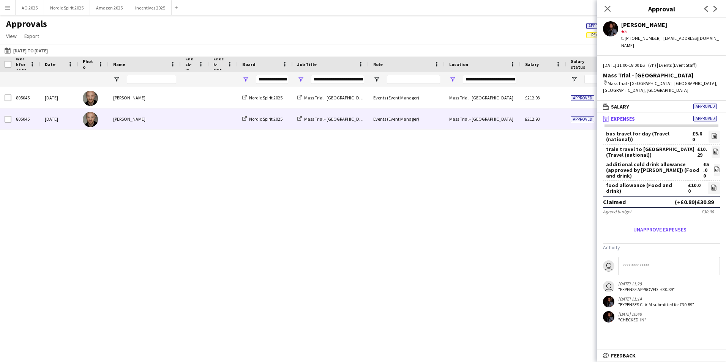
click at [570, 121] on div "Approved" at bounding box center [589, 119] width 46 height 21
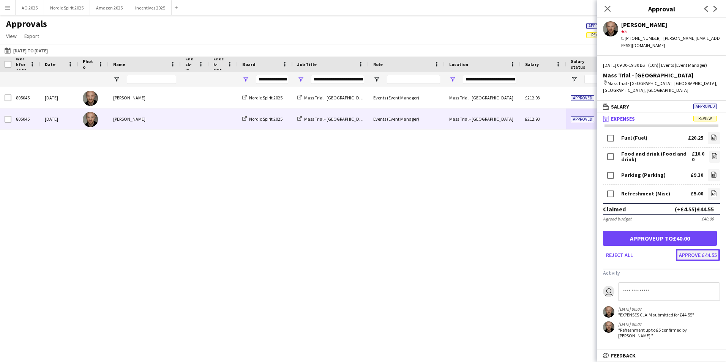
click at [691, 253] on button "Approve £44.55" at bounding box center [698, 255] width 44 height 12
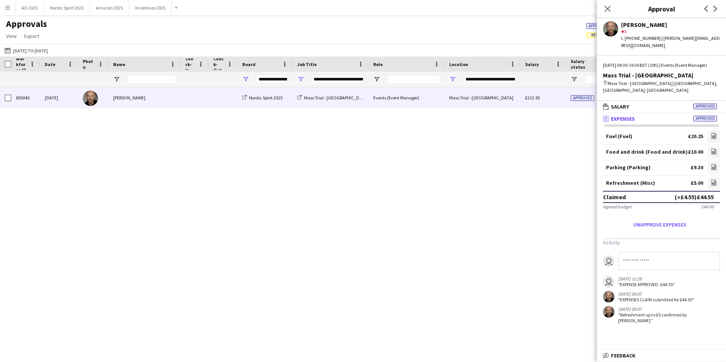
click at [578, 98] on span "Approved" at bounding box center [582, 98] width 24 height 6
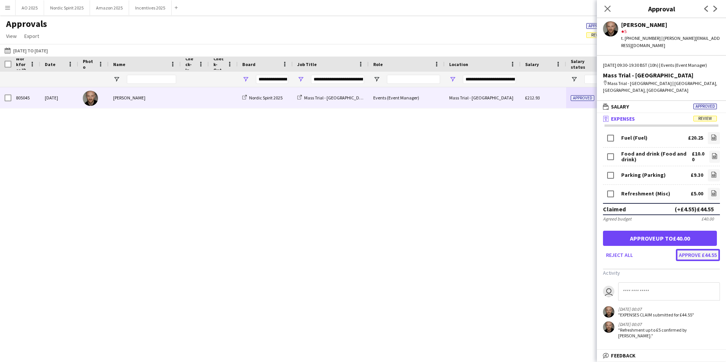
click at [690, 256] on button "Approve £44.55" at bounding box center [698, 255] width 44 height 12
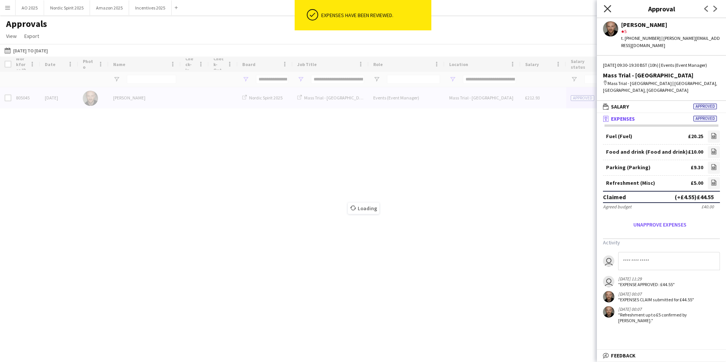
click at [605, 10] on icon "Close pop-in" at bounding box center [606, 8] width 7 height 7
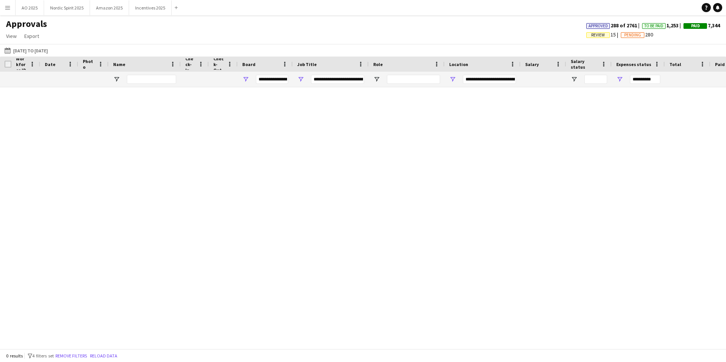
type input "***"
click at [304, 78] on span "Open Filter Menu" at bounding box center [300, 79] width 7 height 7
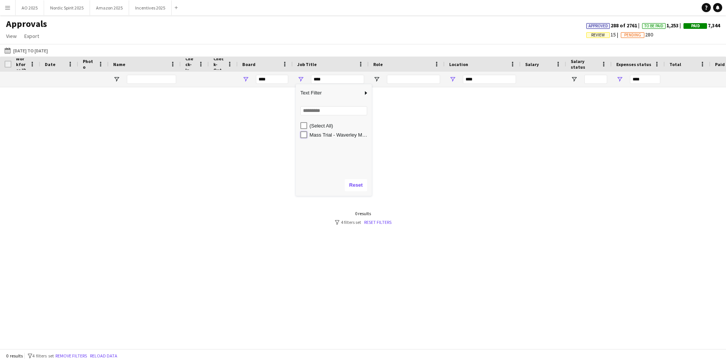
type input "**********"
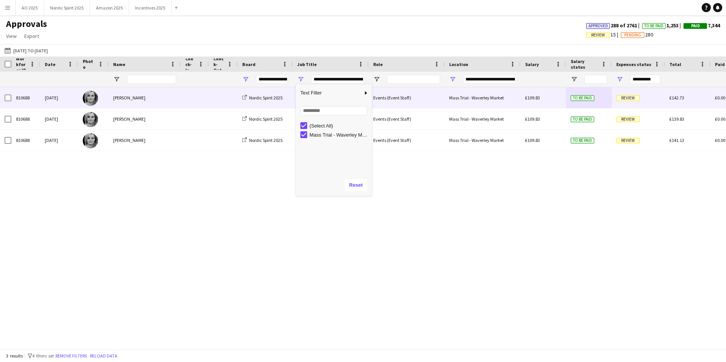
click at [627, 97] on span "Review" at bounding box center [628, 98] width 24 height 6
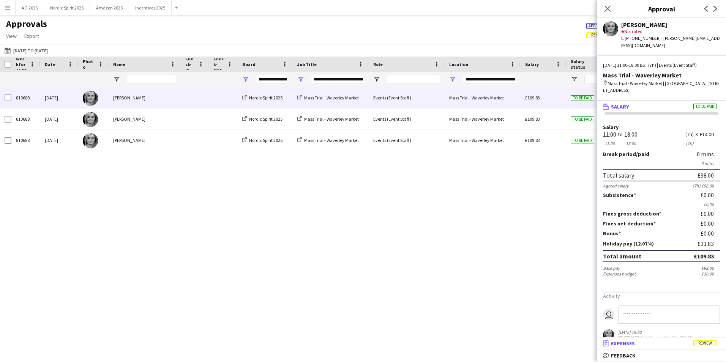
click at [653, 343] on mat-panel-title "receipt Expenses Review" at bounding box center [660, 343] width 126 height 7
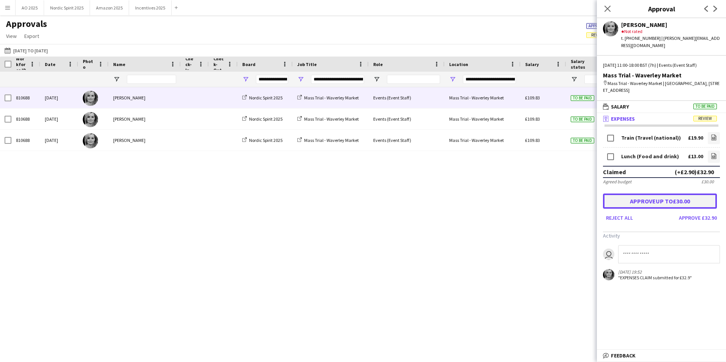
click at [658, 198] on button "Approve up to £30.00" at bounding box center [660, 201] width 114 height 15
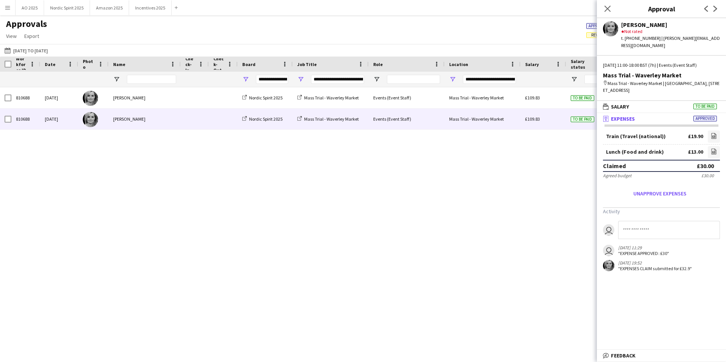
click at [575, 120] on span "To be paid" at bounding box center [582, 120] width 24 height 6
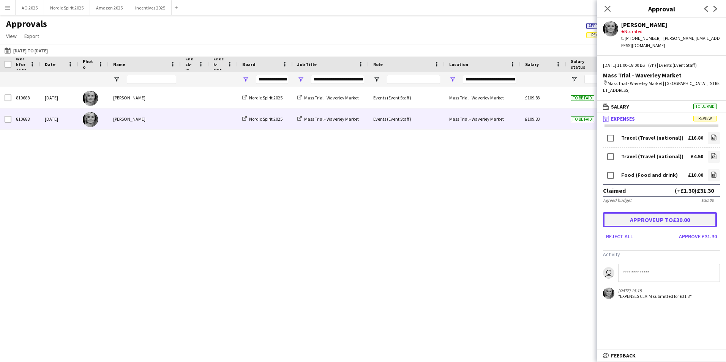
click at [654, 212] on button "Approve up to £30.00" at bounding box center [660, 219] width 114 height 15
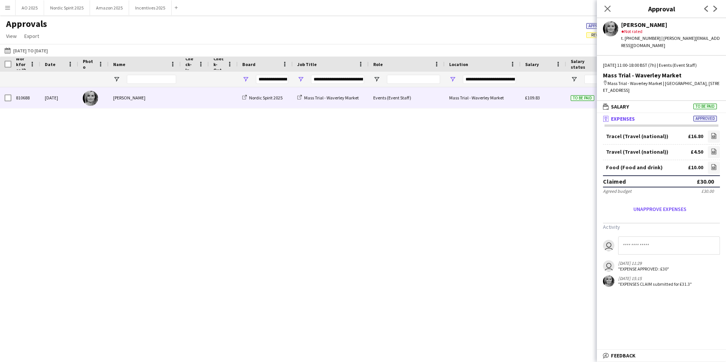
click at [573, 101] on span "To be paid" at bounding box center [582, 98] width 24 height 6
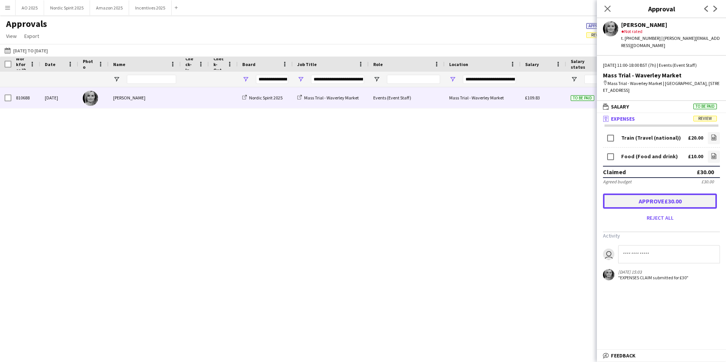
click at [633, 198] on button "Approve £30.00" at bounding box center [660, 201] width 114 height 15
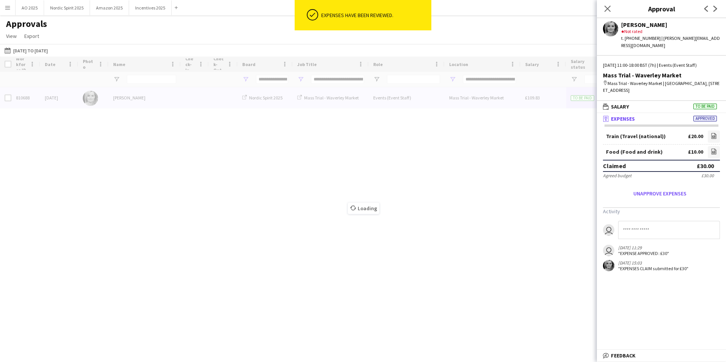
type input "***"
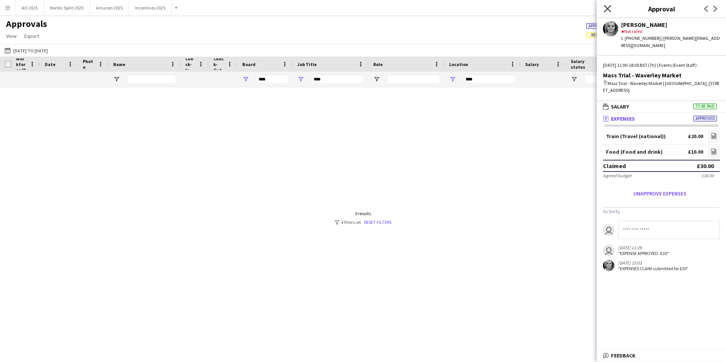
click at [605, 8] on icon "Close pop-in" at bounding box center [606, 8] width 7 height 7
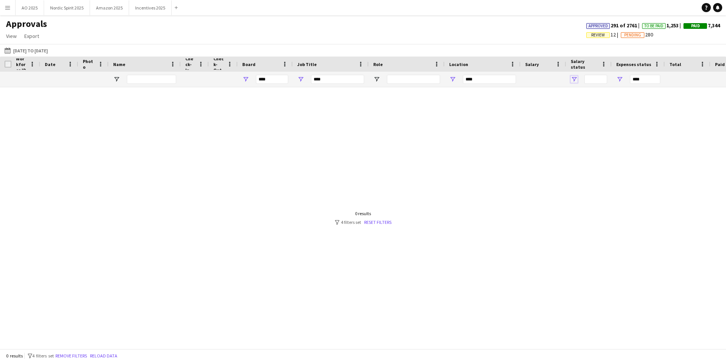
click at [575, 80] on span "Open Filter Menu" at bounding box center [573, 79] width 7 height 7
click at [526, 79] on div at bounding box center [543, 79] width 36 height 15
click at [619, 82] on span "Open Filter Menu" at bounding box center [619, 79] width 7 height 7
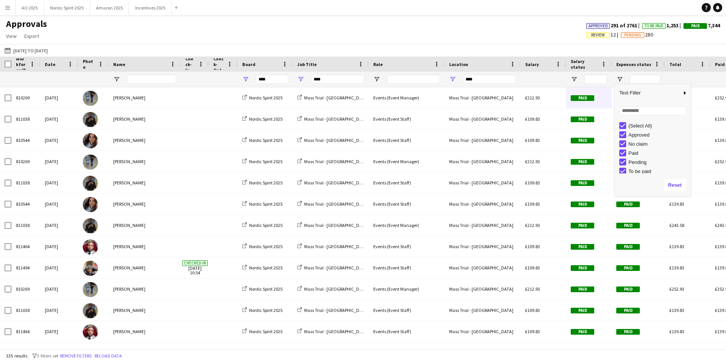
type input "**********"
click at [164, 77] on input "Name Filter Input" at bounding box center [151, 79] width 49 height 9
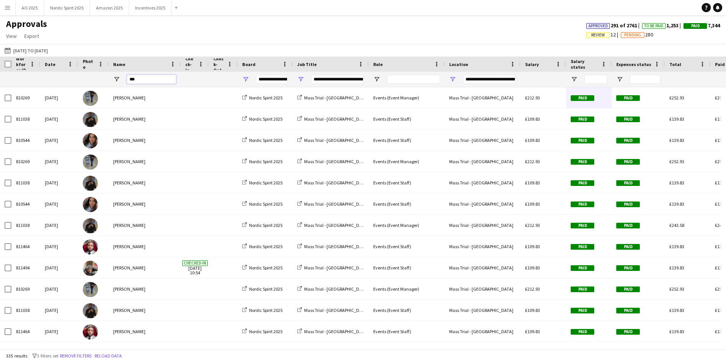
type input "****"
type input "**********"
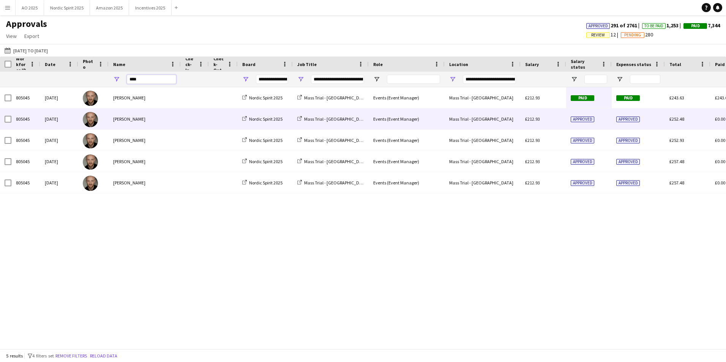
type input "****"
click at [614, 121] on div "Approved" at bounding box center [637, 119] width 53 height 21
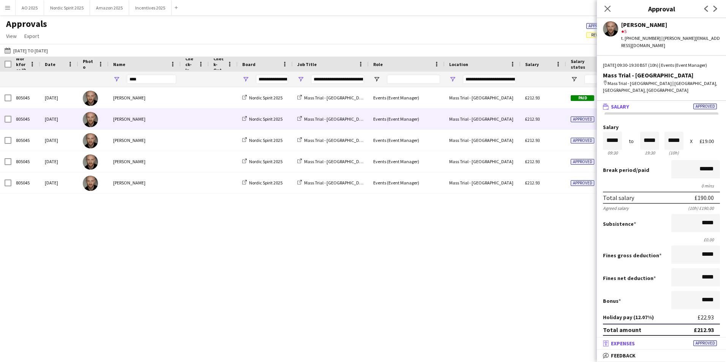
click at [653, 347] on mat-panel-title "receipt Expenses Approved" at bounding box center [660, 343] width 126 height 7
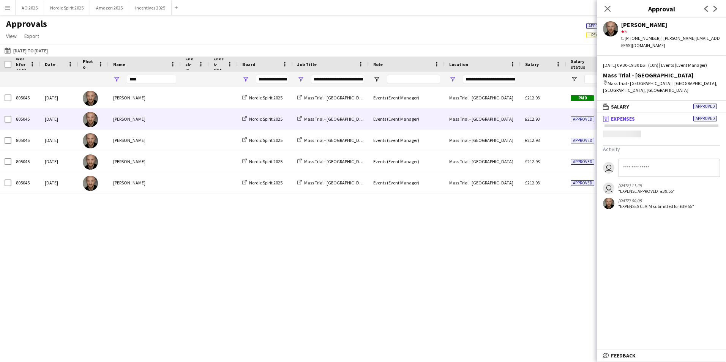
click at [653, 347] on mat-expansion-panel "receipt Expenses Approved Activity user user [DATE] 11:25 "EXPENSE APPROVED: £3…" at bounding box center [661, 231] width 129 height 237
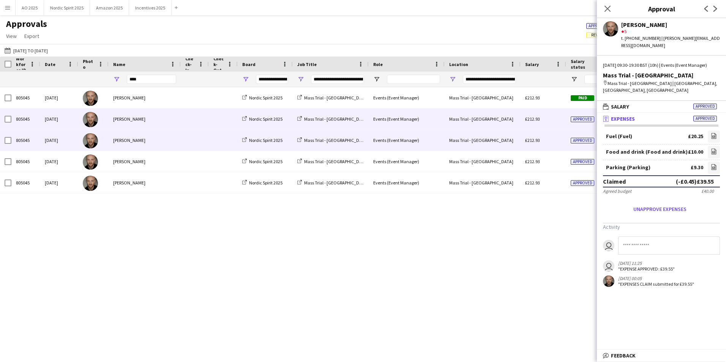
click at [569, 141] on div "Approved" at bounding box center [589, 140] width 46 height 21
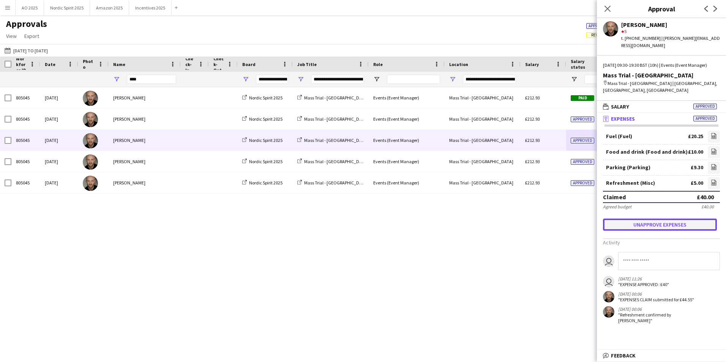
click at [647, 227] on button "Unapprove expenses" at bounding box center [660, 225] width 114 height 12
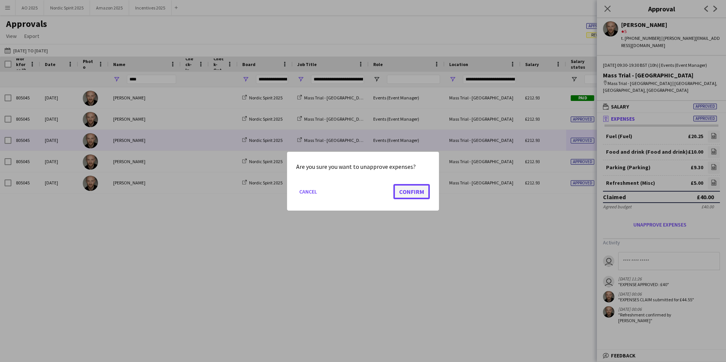
click at [417, 187] on button "Confirm" at bounding box center [411, 191] width 36 height 15
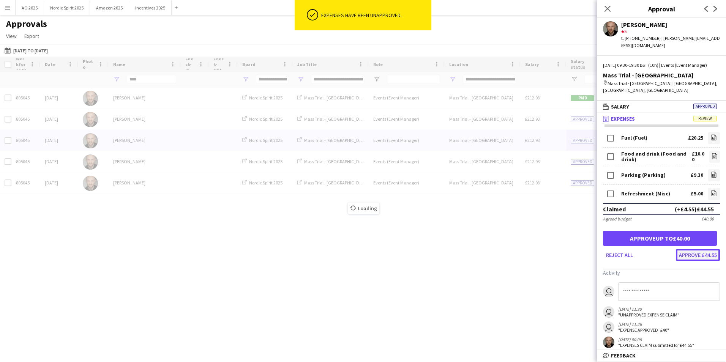
click at [685, 260] on button "Approve £44.55" at bounding box center [698, 255] width 44 height 12
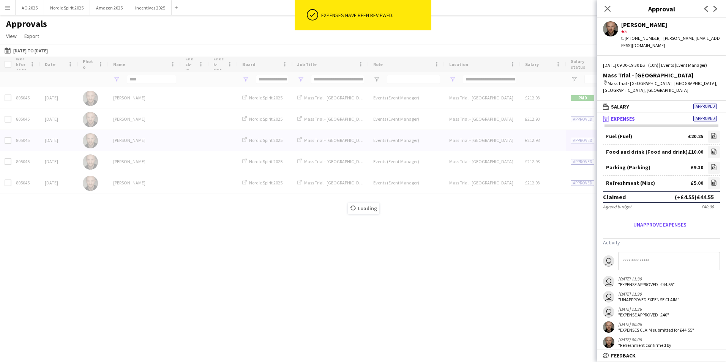
drag, startPoint x: 607, startPoint y: 8, endPoint x: 606, endPoint y: 26, distance: 17.9
click at [607, 8] on icon "Close pop-in" at bounding box center [607, 9] width 6 height 6
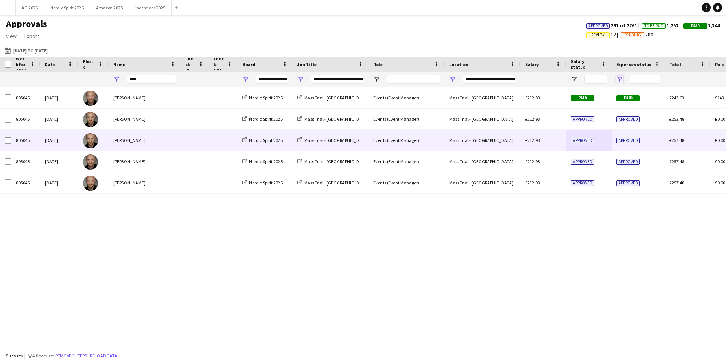
click at [617, 77] on span "Open Filter Menu" at bounding box center [619, 79] width 7 height 7
click at [619, 221] on div "805045 [DATE] [PERSON_NAME] Nordic Spirit 2025 Mass Trial - [GEOGRAPHIC_DATA] E…" at bounding box center [363, 215] width 726 height 256
drag, startPoint x: 162, startPoint y: 78, endPoint x: 91, endPoint y: 113, distance: 79.1
click at [91, 113] on div "Job Title Role Location" at bounding box center [363, 203] width 726 height 292
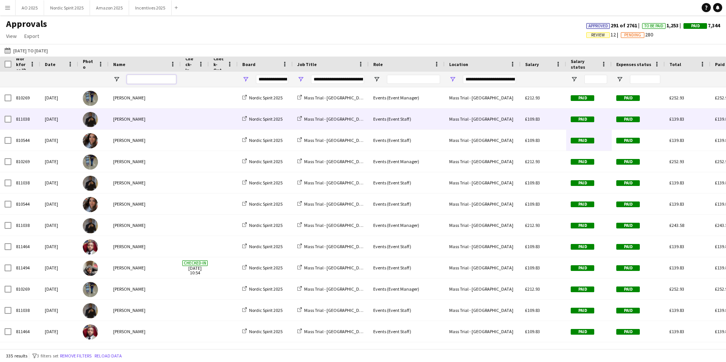
type input "**********"
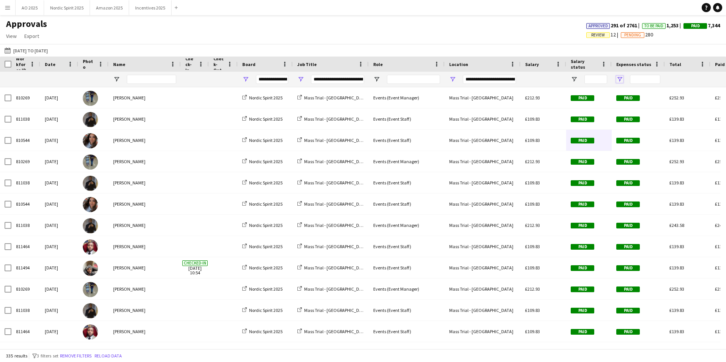
click at [621, 80] on span "Open Filter Menu" at bounding box center [619, 79] width 7 height 7
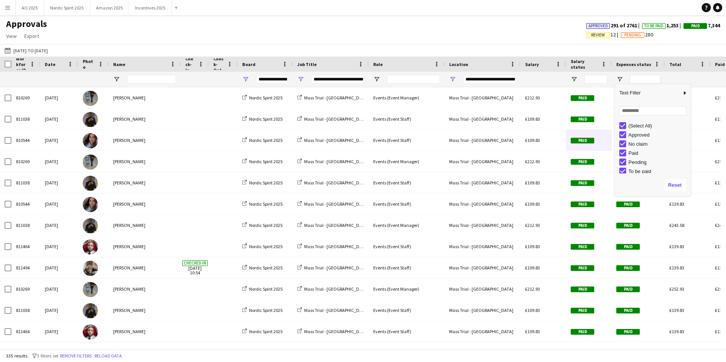
click at [628, 126] on div "(Select All)" at bounding box center [654, 125] width 71 height 9
type input "***"
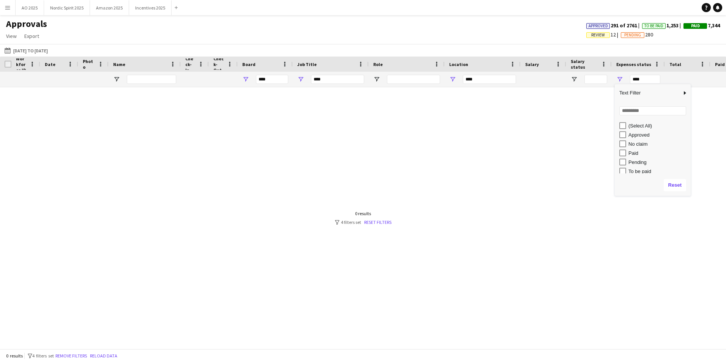
drag, startPoint x: 689, startPoint y: 150, endPoint x: 682, endPoint y: 169, distance: 21.0
click at [684, 169] on div "(Select All) Approved No claim Paid Pending To be paid" at bounding box center [652, 147] width 76 height 55
drag, startPoint x: 689, startPoint y: 157, endPoint x: 689, endPoint y: 165, distance: 8.0
click at [689, 165] on div "Column Filter" at bounding box center [689, 140] width 2 height 108
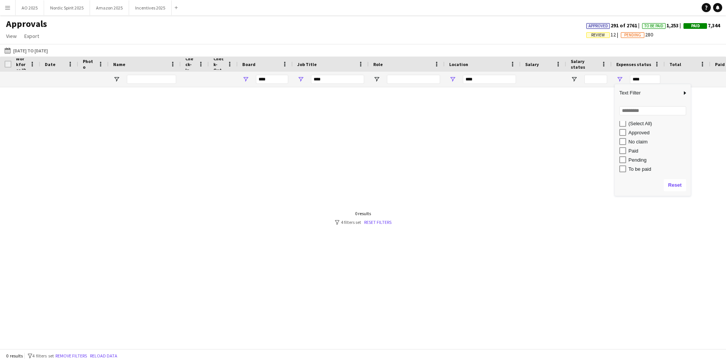
drag, startPoint x: 689, startPoint y: 158, endPoint x: 687, endPoint y: 165, distance: 6.7
click at [687, 165] on div "(Select All) Approved No claim Paid Pending To be paid" at bounding box center [652, 147] width 76 height 55
click at [638, 161] on div "Pending" at bounding box center [658, 160] width 60 height 6
type input "**********"
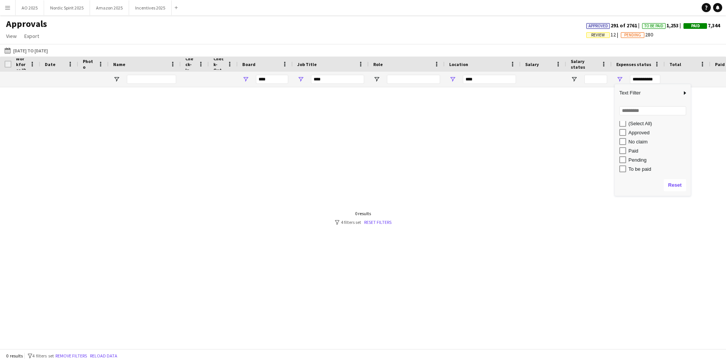
type input "**********"
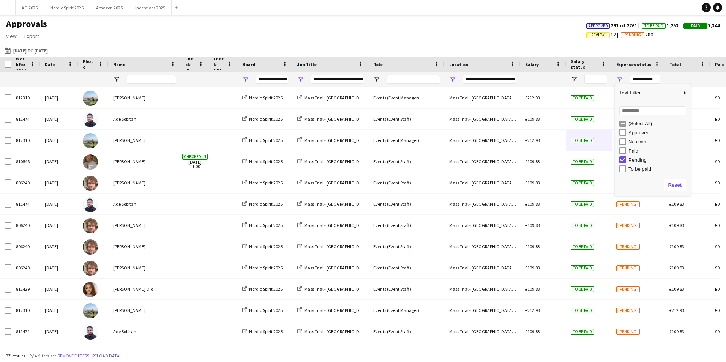
click at [628, 162] on div "Pending" at bounding box center [658, 160] width 60 height 6
type input "***"
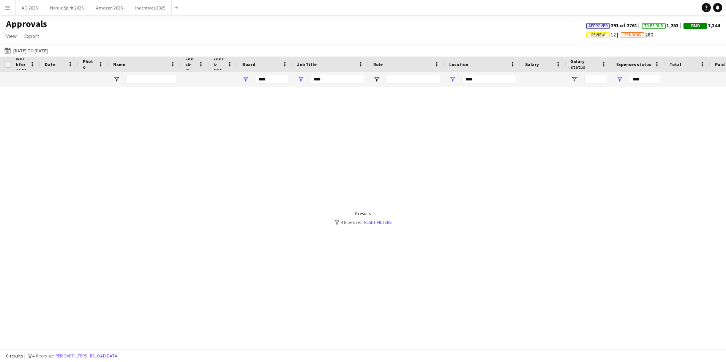
click at [492, 157] on div at bounding box center [363, 215] width 726 height 256
click at [619, 77] on span "Open Filter Menu" at bounding box center [619, 79] width 7 height 7
click at [387, 219] on div "0 results filter-1 4 filters set Reset filters" at bounding box center [363, 218] width 57 height 14
click at [383, 223] on link "Reset filters" at bounding box center [377, 222] width 27 height 6
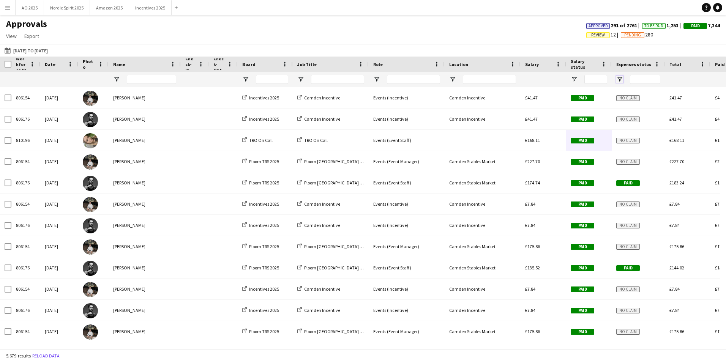
click at [618, 80] on span "Open Filter Menu" at bounding box center [619, 79] width 7 height 7
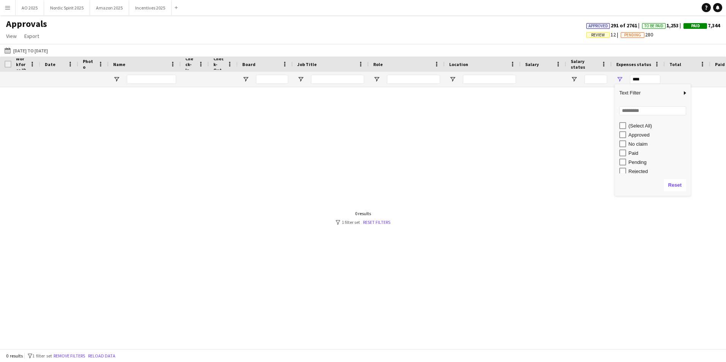
scroll to position [20, 0]
click at [634, 160] on div "Review" at bounding box center [658, 160] width 60 height 6
type input "**********"
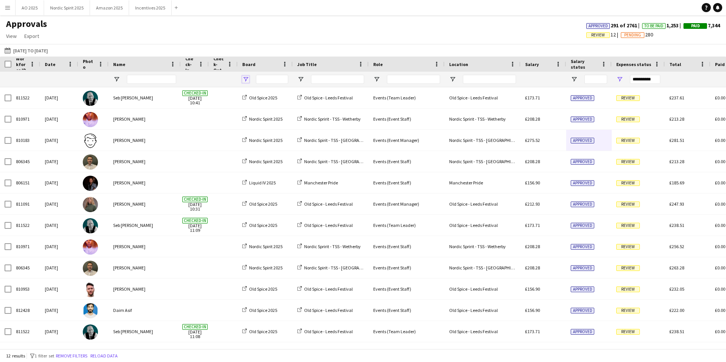
click at [246, 82] on span "Open Filter Menu" at bounding box center [245, 79] width 7 height 7
type input "***"
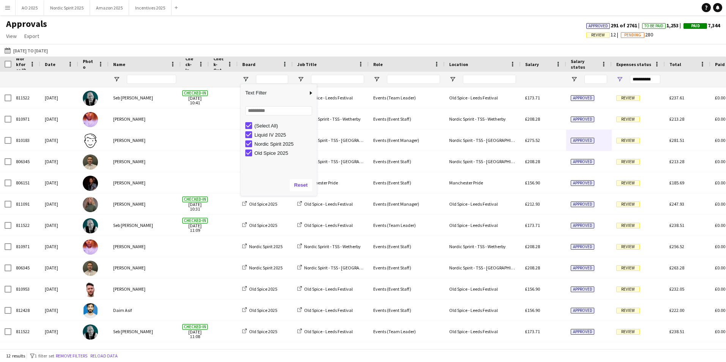
type input "***"
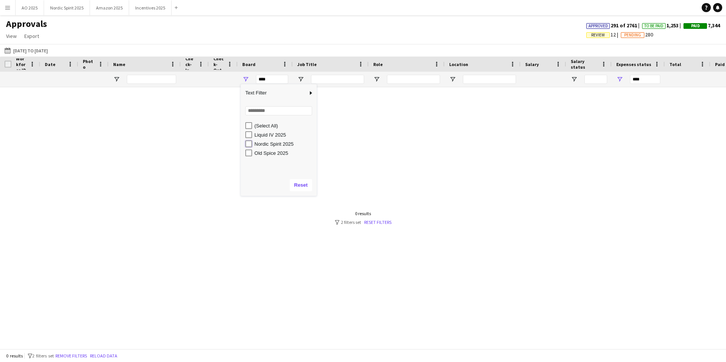
type input "**********"
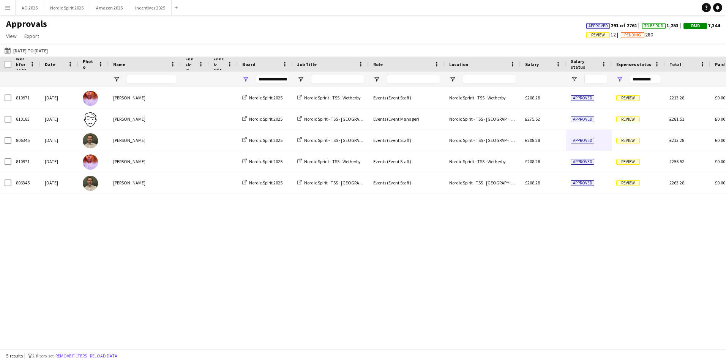
click at [529, 248] on div "810971 [DATE] [PERSON_NAME] Nordic Spirit 2025 Nordic Spririt - TSS - Wetherby …" at bounding box center [363, 215] width 726 height 256
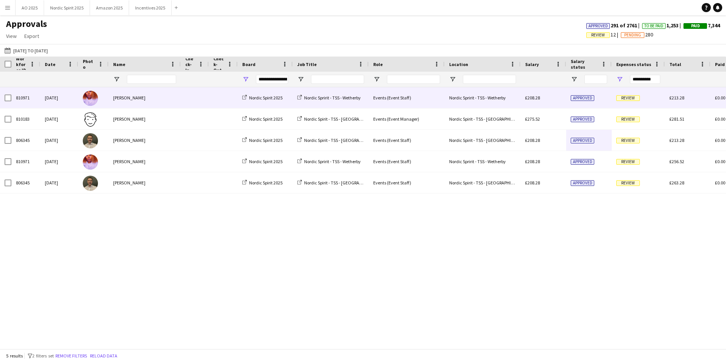
click at [632, 99] on span "Review" at bounding box center [628, 98] width 24 height 6
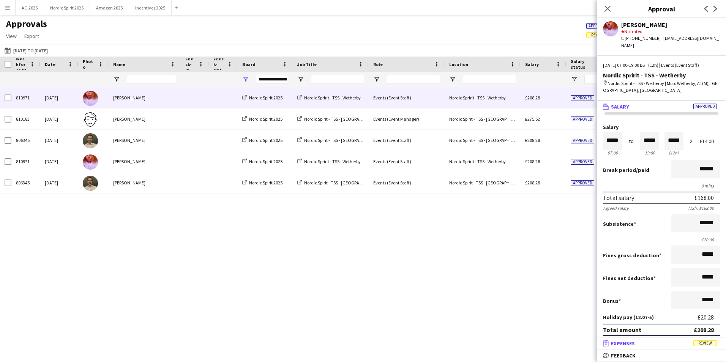
click at [678, 343] on mat-panel-title "receipt Expenses Review" at bounding box center [660, 343] width 126 height 7
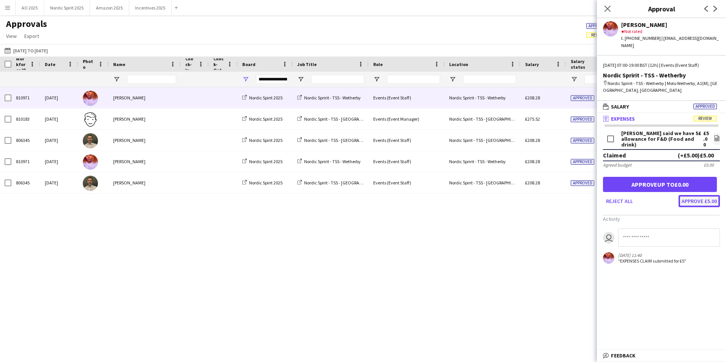
click at [690, 196] on button "Approve £5.00" at bounding box center [698, 201] width 41 height 12
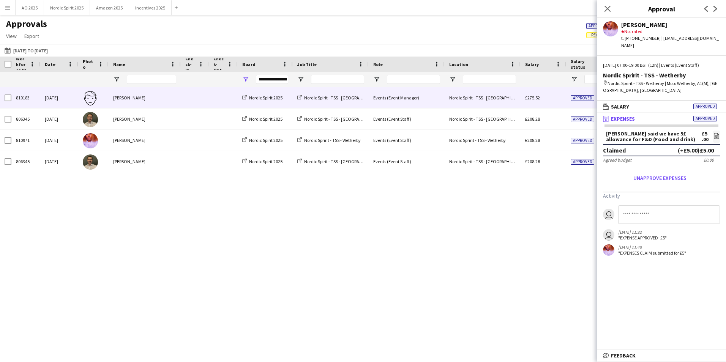
click at [566, 102] on div "Approved" at bounding box center [589, 97] width 46 height 21
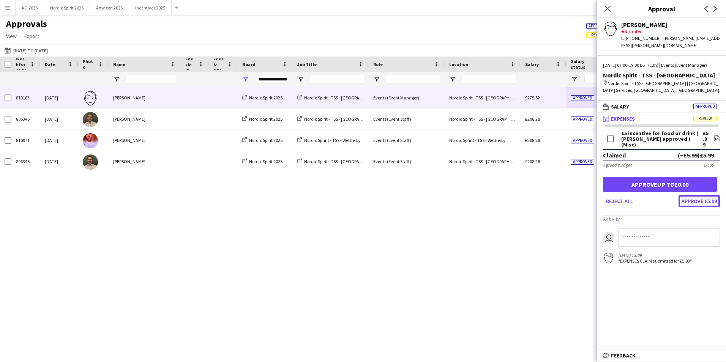
click at [699, 200] on button "Approve £5.99" at bounding box center [698, 201] width 41 height 12
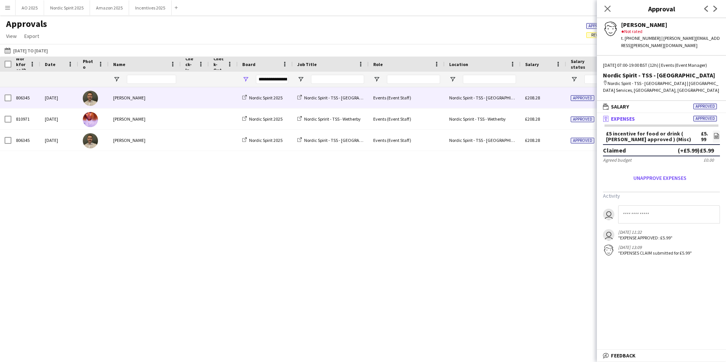
click at [573, 100] on span "Approved" at bounding box center [582, 98] width 24 height 6
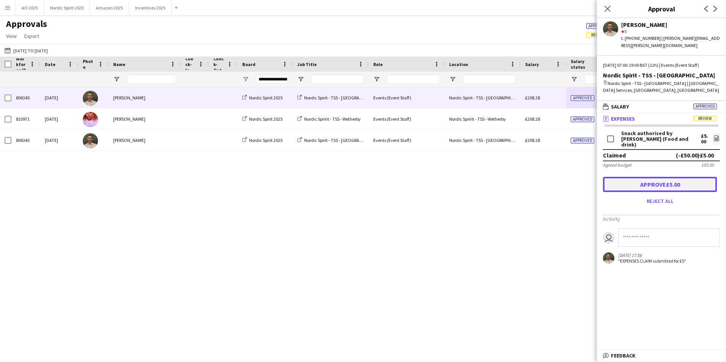
click at [687, 178] on button "Approve £5.00" at bounding box center [660, 184] width 114 height 15
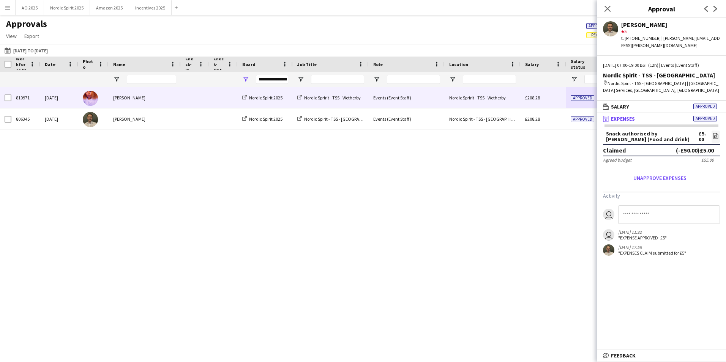
click at [576, 105] on div "Approved" at bounding box center [589, 97] width 46 height 21
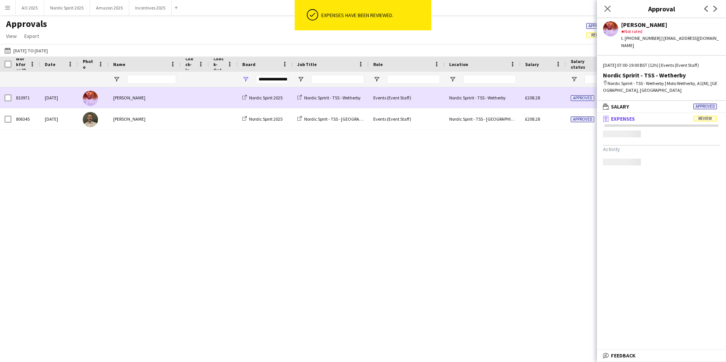
click at [576, 105] on div "Approved" at bounding box center [589, 97] width 46 height 21
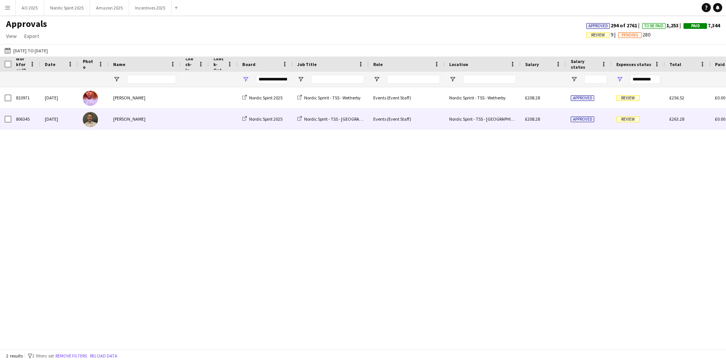
click at [635, 119] on span "Review" at bounding box center [628, 120] width 24 height 6
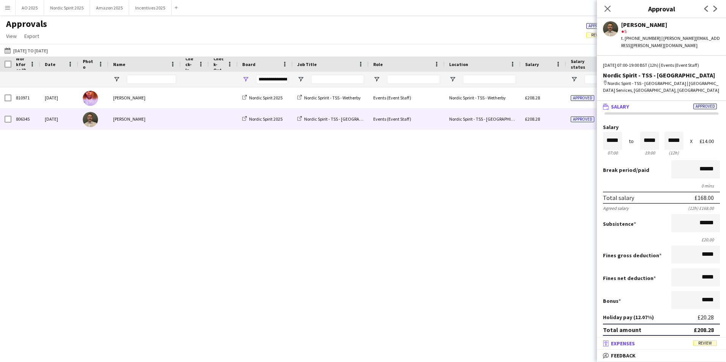
click at [657, 340] on mat-panel-title "receipt Expenses Review" at bounding box center [660, 343] width 126 height 7
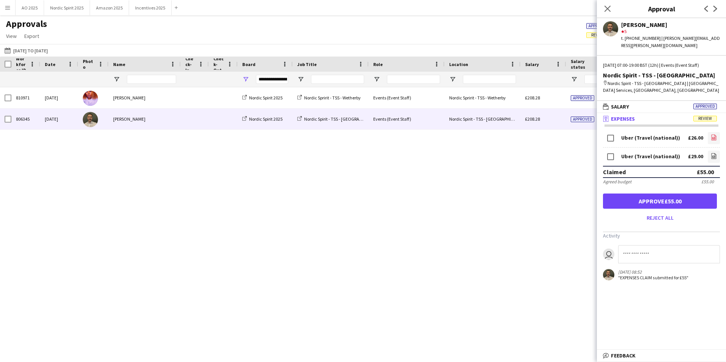
click at [712, 137] on icon at bounding box center [713, 138] width 3 height 2
click at [709, 151] on link "file-image" at bounding box center [713, 157] width 12 height 12
click at [636, 194] on button "Approve £55.00" at bounding box center [660, 201] width 114 height 15
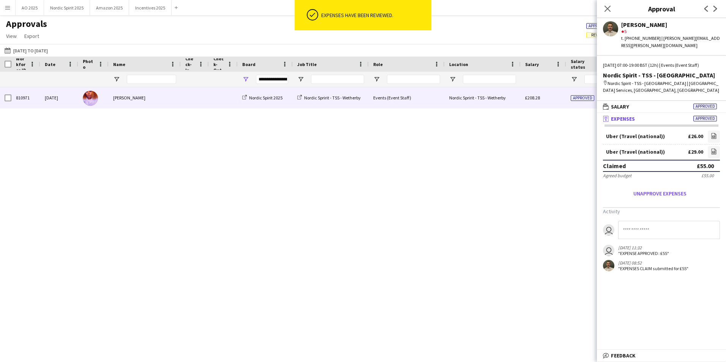
click at [546, 99] on div "£208.28" at bounding box center [543, 97] width 46 height 21
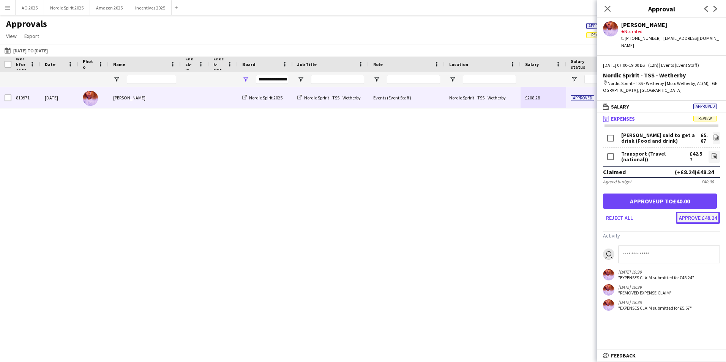
click at [697, 212] on button "Approve £48.24" at bounding box center [698, 218] width 44 height 12
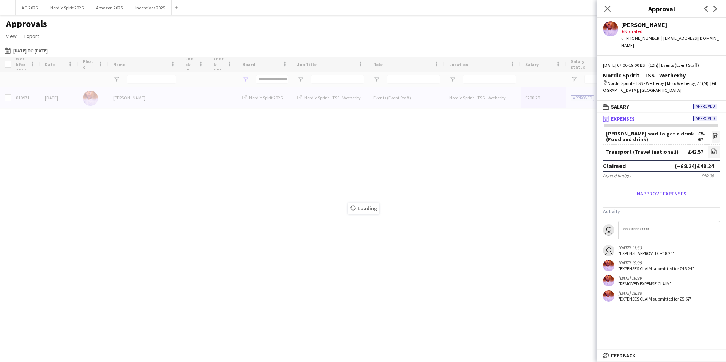
type input "***"
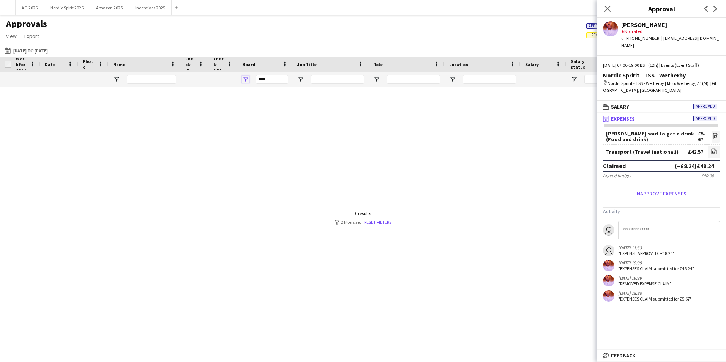
click at [244, 78] on span "Open Filter Menu" at bounding box center [245, 79] width 7 height 7
type input "**********"
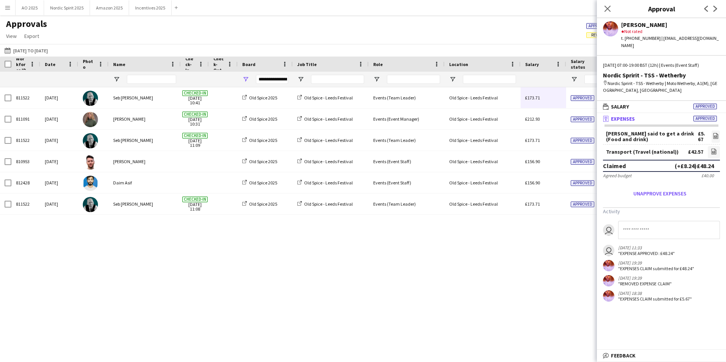
click at [276, 271] on div "811522 [DATE] Seb [PERSON_NAME] Checked-in [DATE] 10:41 Old Spice 2025 Old Spic…" at bounding box center [363, 215] width 726 height 256
click at [607, 10] on icon "Close pop-in" at bounding box center [606, 8] width 7 height 7
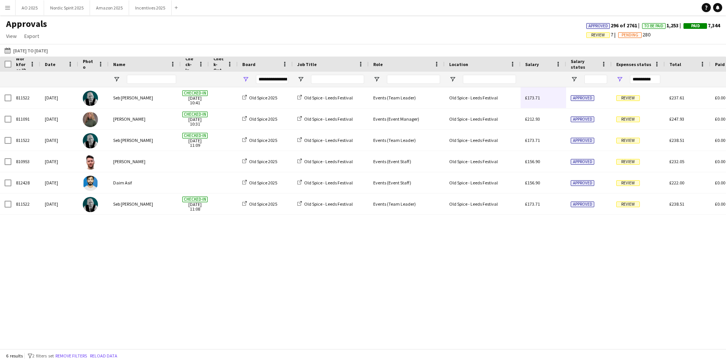
click at [524, 230] on div "811522 [DATE] Seb [PERSON_NAME] Checked-in [DATE] 10:41 Old Spice 2025 Old Spic…" at bounding box center [363, 215] width 726 height 256
click at [244, 79] on span "Open Filter Menu" at bounding box center [245, 79] width 7 height 7
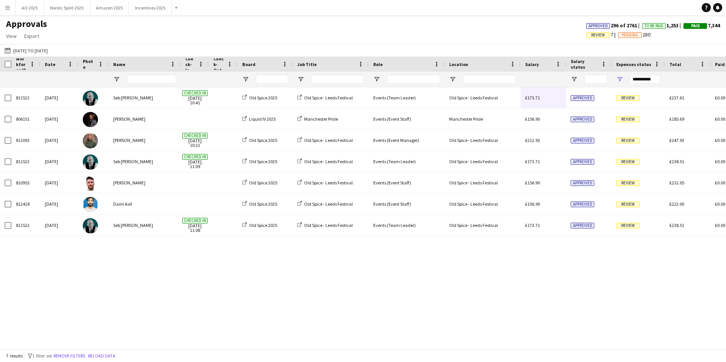
click at [319, 254] on div "811522 [DATE] Seb [PERSON_NAME] Checked-in [DATE] 10:41 Old Spice 2025 Old Spic…" at bounding box center [363, 215] width 726 height 256
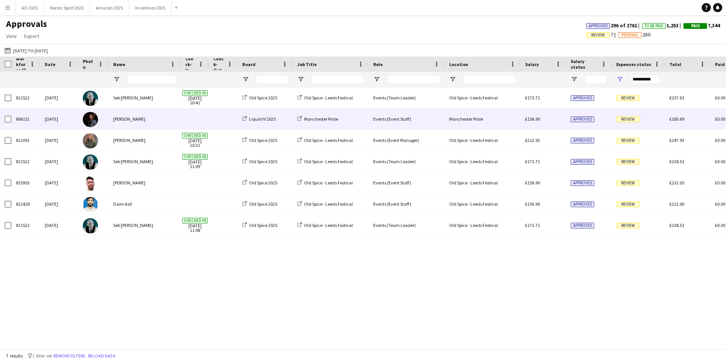
click at [622, 118] on span "Review" at bounding box center [628, 120] width 24 height 6
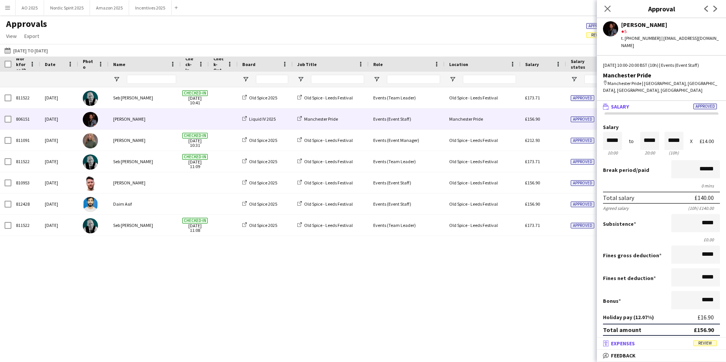
click at [677, 339] on mat-expansion-panel-header "receipt Expenses Review" at bounding box center [661, 343] width 129 height 11
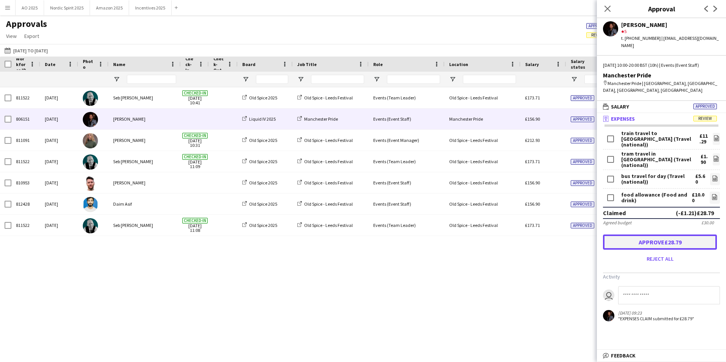
click at [672, 235] on button "Approve £28.79" at bounding box center [660, 242] width 114 height 15
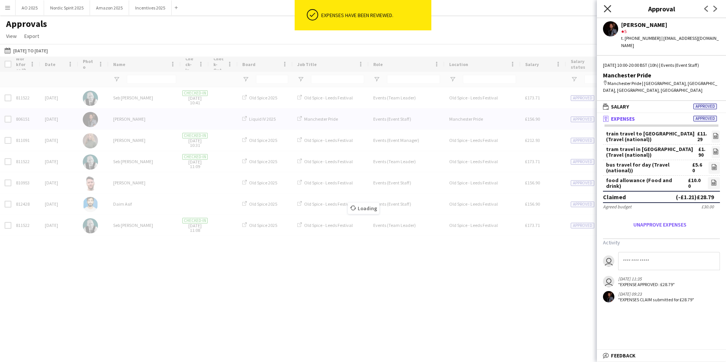
click at [606, 8] on icon "Close pop-in" at bounding box center [606, 8] width 7 height 7
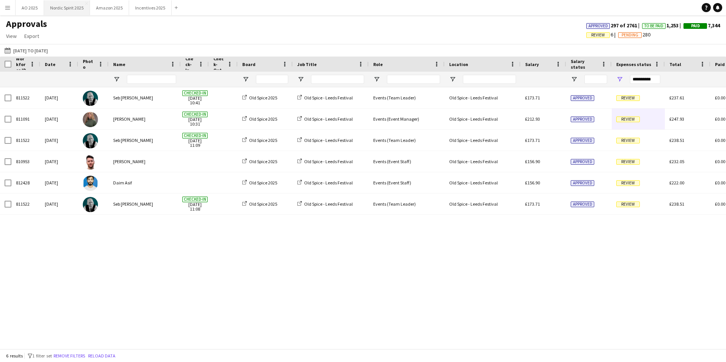
click at [74, 8] on button "Nordic Spirit 2025 Close" at bounding box center [67, 7] width 46 height 15
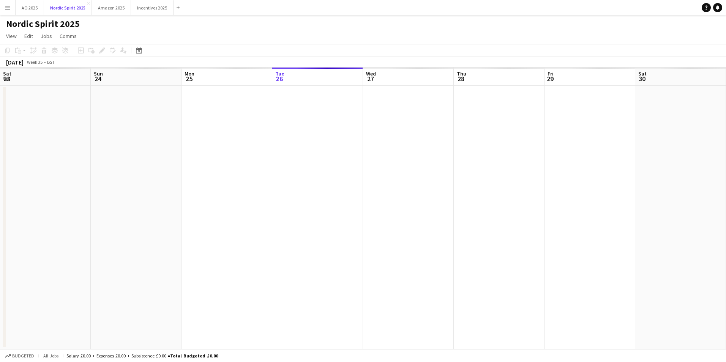
scroll to position [0, 181]
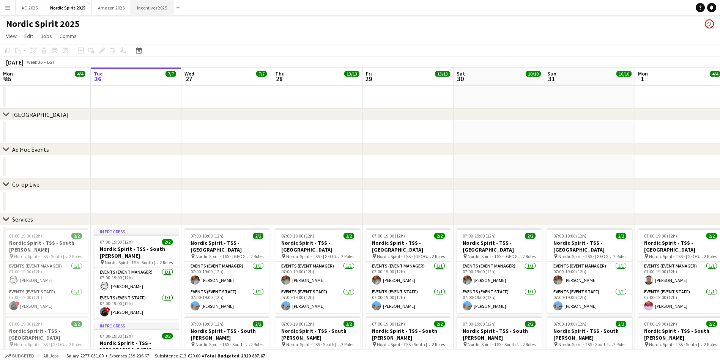
click at [148, 8] on button "Incentives 2025 Close" at bounding box center [152, 7] width 43 height 15
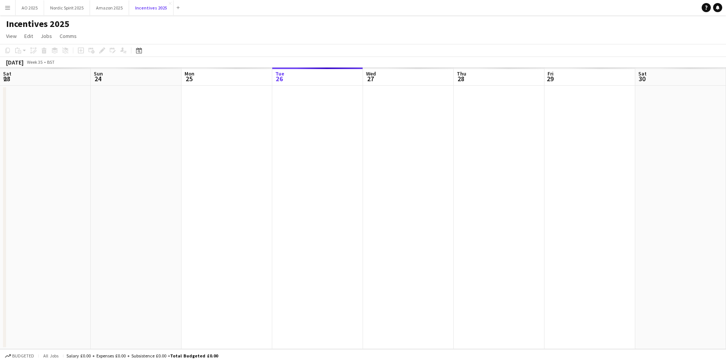
scroll to position [0, 181]
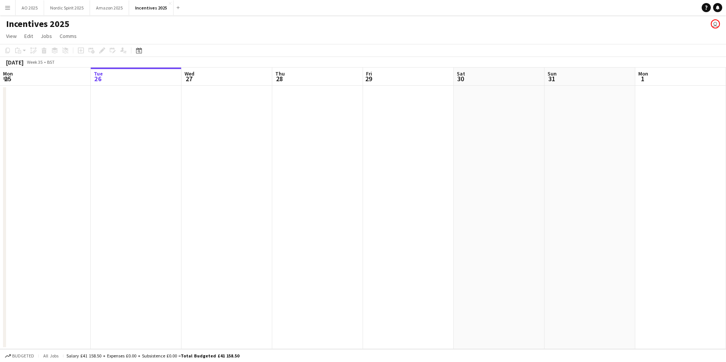
click at [135, 166] on app-date-cell at bounding box center [136, 217] width 91 height 263
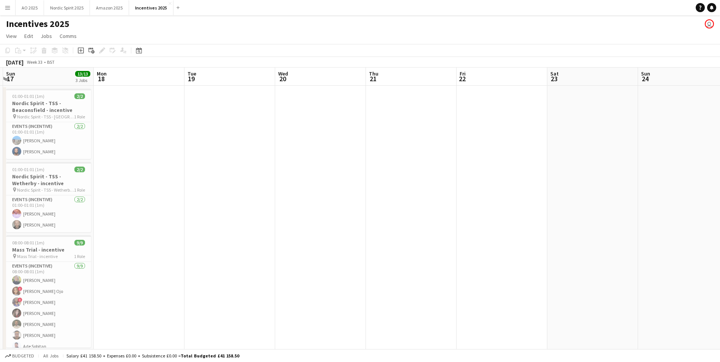
click at [134, 165] on app-date-cell at bounding box center [139, 225] width 91 height 278
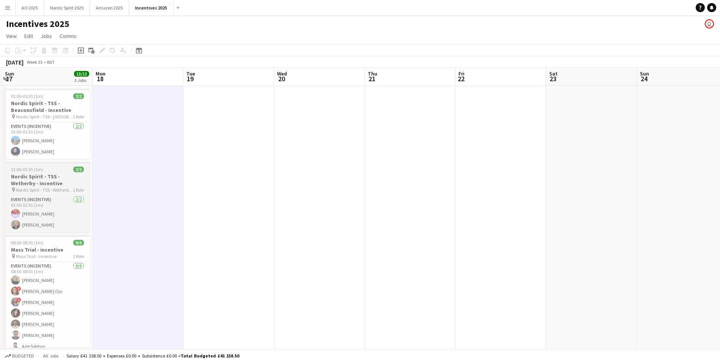
click at [50, 185] on h3 "Nordic Spirit - TSS - Wetherby - incentive" at bounding box center [47, 180] width 85 height 14
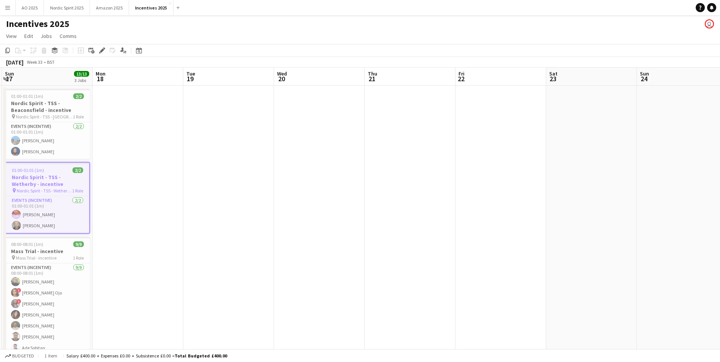
click at [118, 191] on app-date-cell at bounding box center [138, 225] width 91 height 278
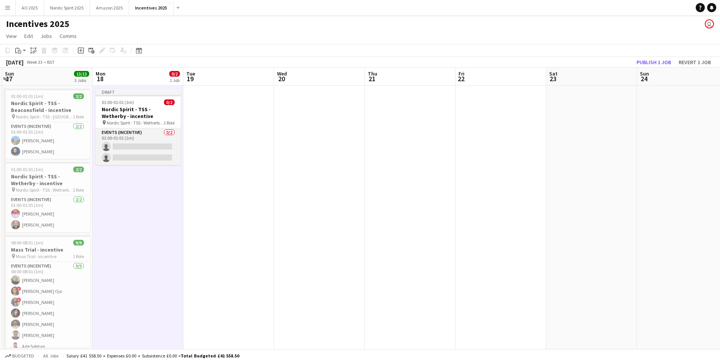
click at [128, 143] on app-card-role "Events (Incentive) 0/2 01:00-01:01 (1m) single-neutral-actions single-neutral-a…" at bounding box center [138, 146] width 85 height 37
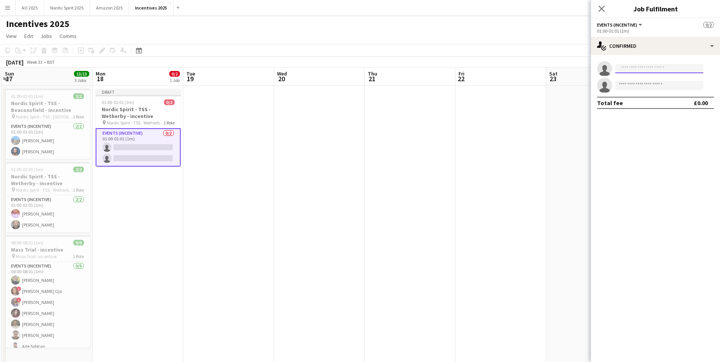
click at [627, 72] on input at bounding box center [659, 68] width 88 height 9
type input "**********"
click at [630, 79] on span "Michael Wright" at bounding box center [643, 79] width 44 height 6
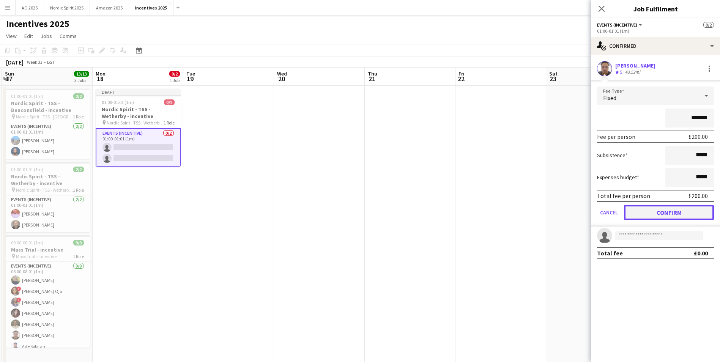
click at [659, 214] on button "Confirm" at bounding box center [669, 212] width 90 height 15
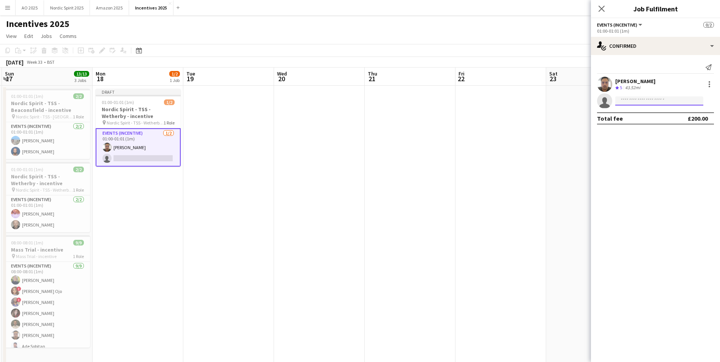
click at [646, 101] on input at bounding box center [659, 100] width 88 height 9
type input "*******"
click at [646, 112] on span "[PERSON_NAME]" at bounding box center [643, 112] width 44 height 6
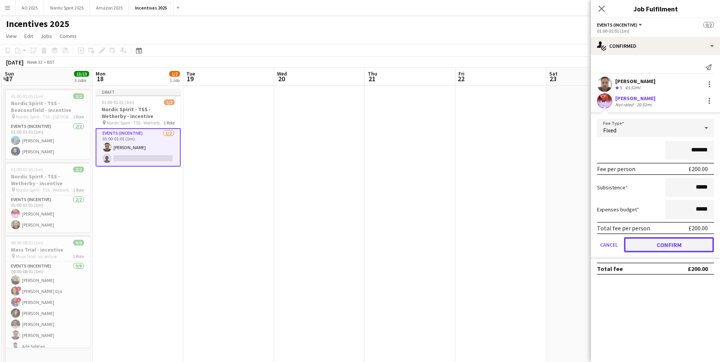
click at [640, 245] on button "Confirm" at bounding box center [669, 244] width 90 height 15
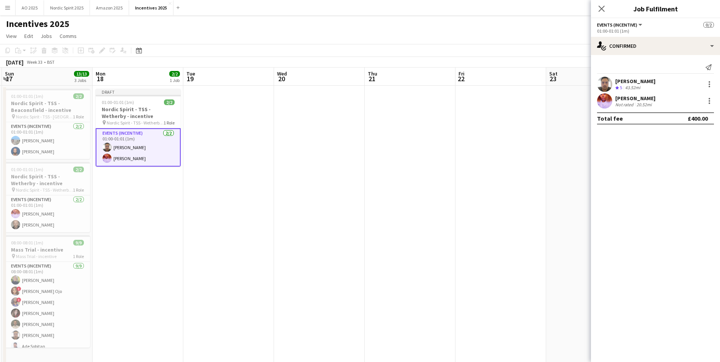
click at [189, 207] on app-date-cell at bounding box center [228, 225] width 91 height 278
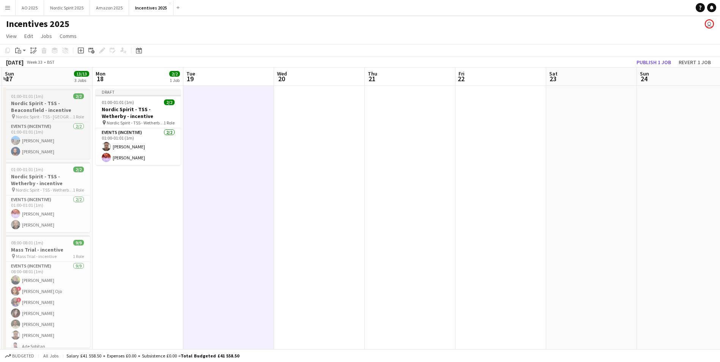
click at [57, 112] on h3 "Nordic Spirit - TSS - Beaconsfield - incentive" at bounding box center [47, 107] width 85 height 14
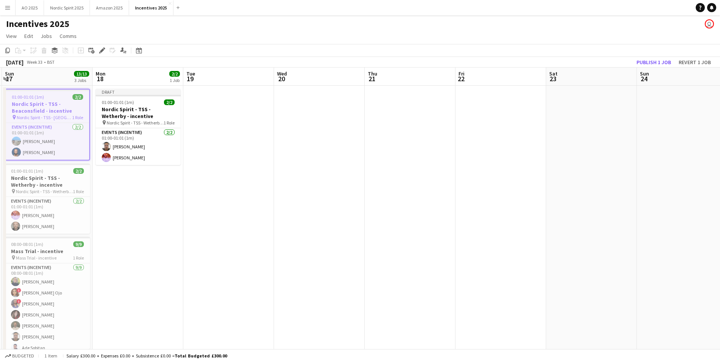
click at [102, 178] on app-date-cell "Draft 01:00-01:01 (1m) 2/2 Nordic Spirit - TSS - Wetherby - incentive pin Nordi…" at bounding box center [138, 225] width 91 height 278
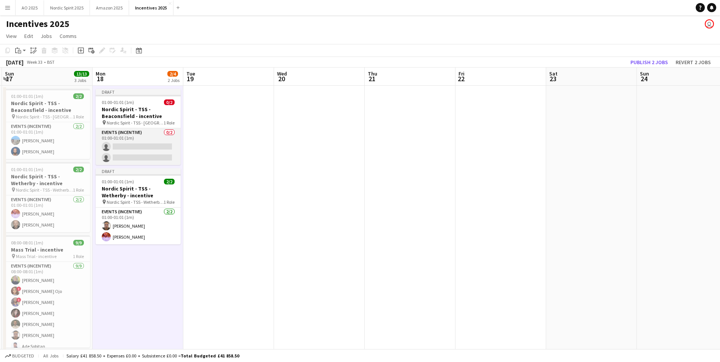
click at [142, 144] on app-card-role "Events (Incentive) 0/2 01:00-01:01 (1m) single-neutral-actions single-neutral-a…" at bounding box center [138, 146] width 85 height 37
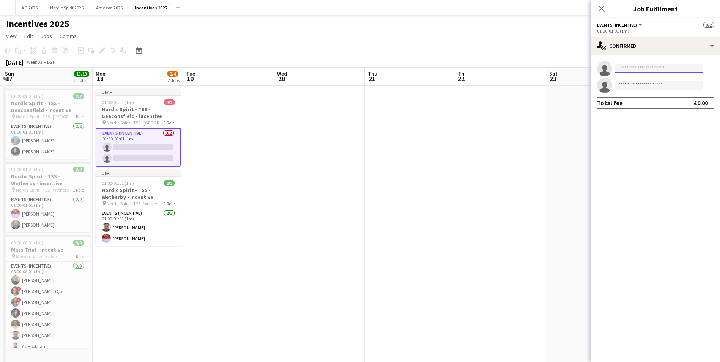
click at [622, 69] on input at bounding box center [659, 68] width 88 height 9
type input "*****"
click at [663, 91] on span "+447728311718" at bounding box center [659, 92] width 76 height 6
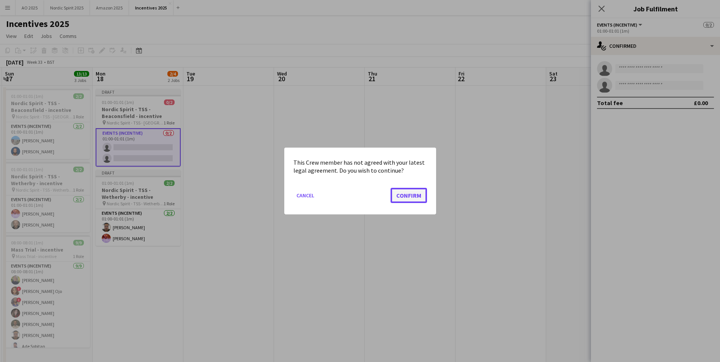
click at [398, 198] on button "Confirm" at bounding box center [409, 195] width 36 height 15
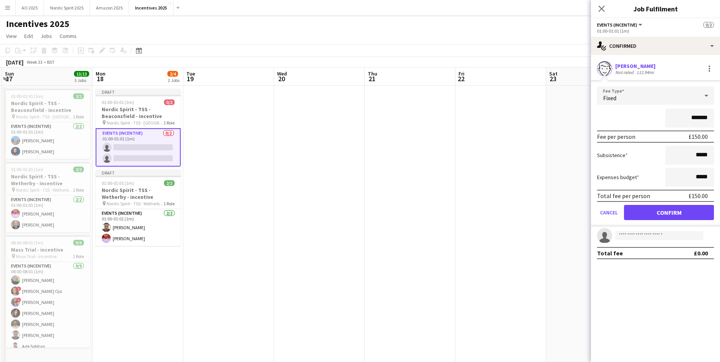
click at [698, 117] on input "*******" at bounding box center [689, 118] width 49 height 19
type input "**"
type input "****"
click at [683, 215] on button "Confirm" at bounding box center [669, 212] width 90 height 15
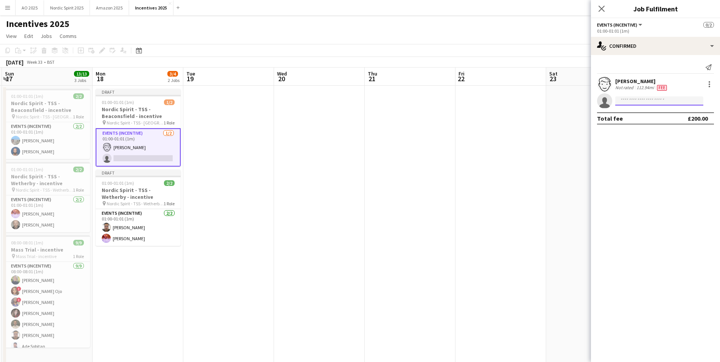
click at [666, 100] on input at bounding box center [659, 100] width 88 height 9
type input "*****"
click at [661, 123] on span "+447842231621" at bounding box center [659, 124] width 76 height 6
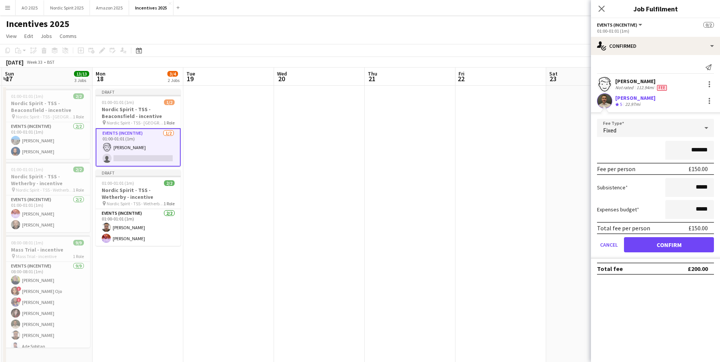
click at [698, 149] on input "*******" at bounding box center [689, 150] width 49 height 19
type input "**"
type input "****"
click at [666, 243] on button "Confirm" at bounding box center [669, 244] width 90 height 15
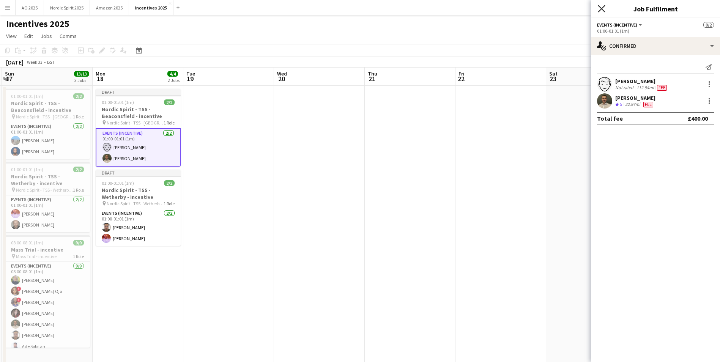
click at [603, 10] on icon at bounding box center [601, 8] width 7 height 7
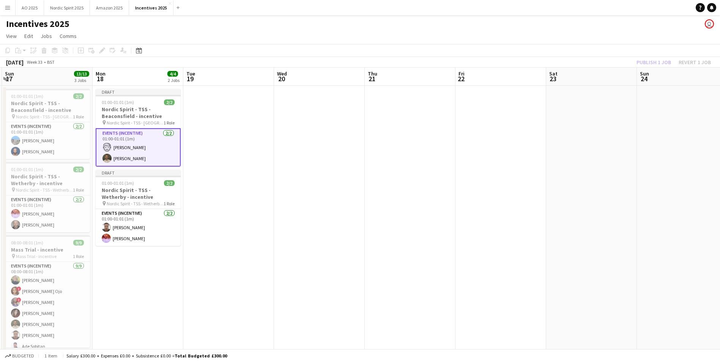
click at [410, 137] on app-date-cell at bounding box center [410, 225] width 91 height 278
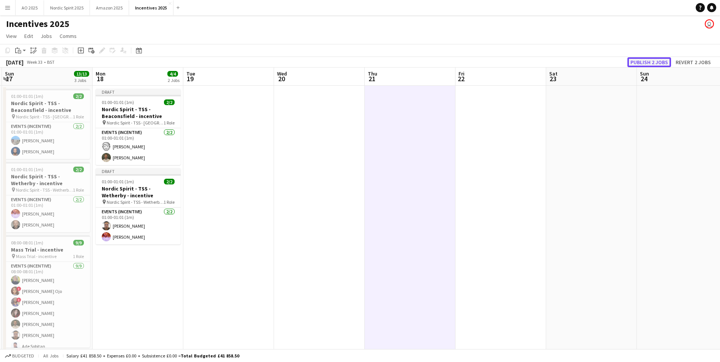
click at [655, 65] on button "Publish 2 jobs" at bounding box center [649, 62] width 44 height 10
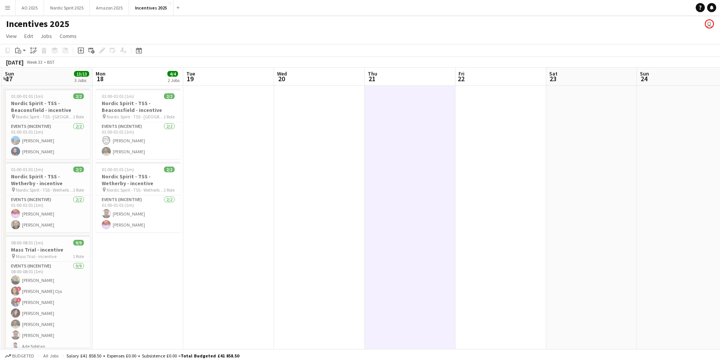
click at [326, 299] on app-date-cell at bounding box center [319, 225] width 91 height 278
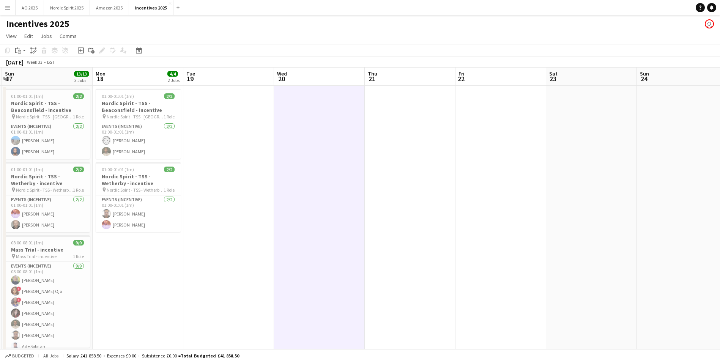
click at [229, 187] on app-date-cell at bounding box center [228, 225] width 91 height 278
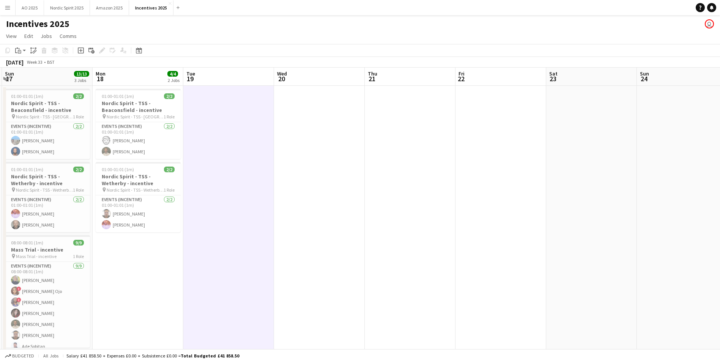
click at [6, 12] on button "Menu" at bounding box center [7, 7] width 15 height 15
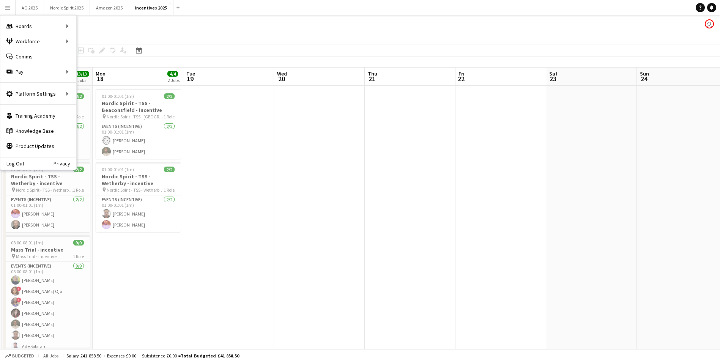
click at [363, 245] on app-date-cell at bounding box center [319, 225] width 91 height 278
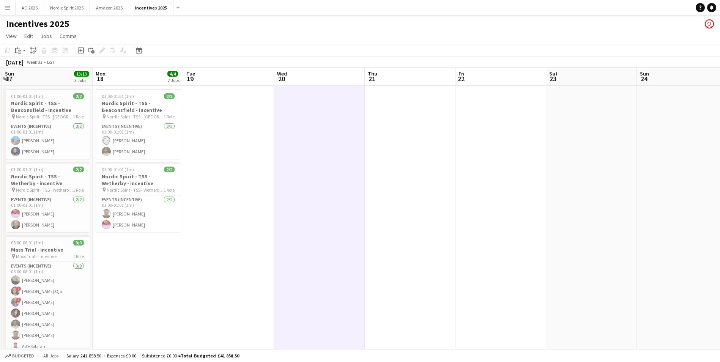
click at [10, 11] on button "Menu" at bounding box center [7, 7] width 15 height 15
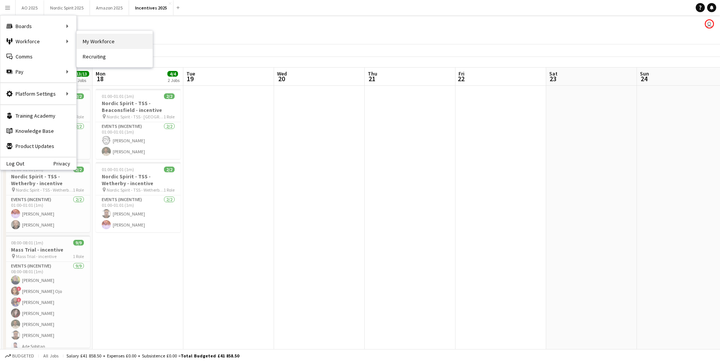
click at [87, 42] on link "My Workforce" at bounding box center [115, 41] width 76 height 15
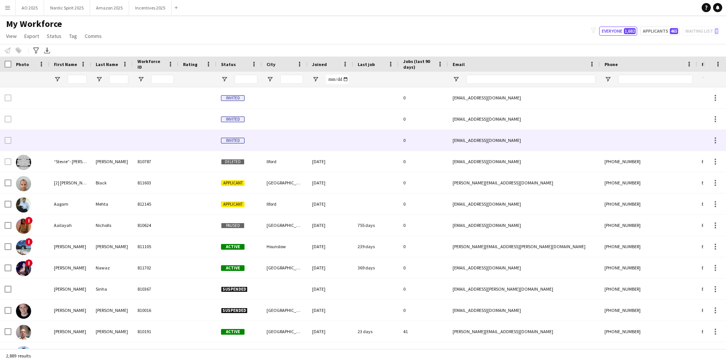
type input "****"
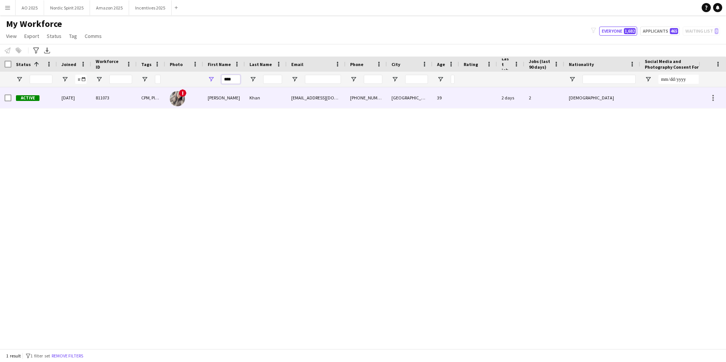
drag, startPoint x: 236, startPoint y: 80, endPoint x: 200, endPoint y: 94, distance: 38.2
click at [202, 96] on div "Workforce Details Profile Data Photo" at bounding box center [363, 203] width 726 height 292
type input "*****"
click at [208, 97] on div "Brima" at bounding box center [224, 97] width 42 height 21
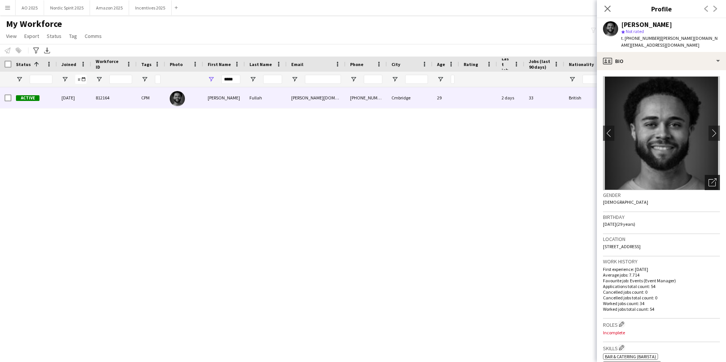
click at [708, 178] on icon "Open photos pop-in" at bounding box center [712, 182] width 8 height 8
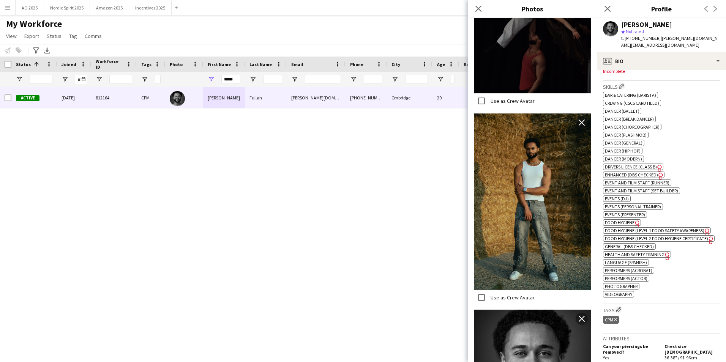
scroll to position [523, 0]
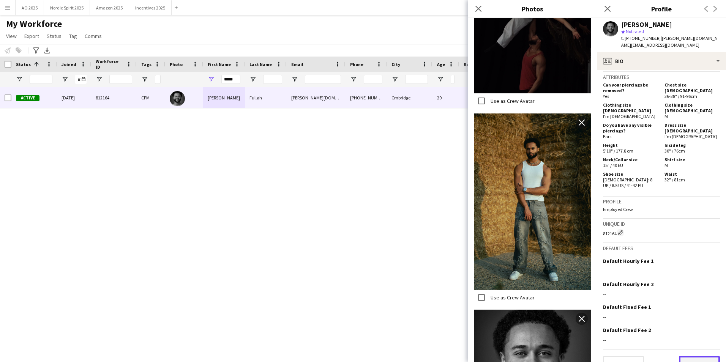
click at [691, 356] on button "Next" at bounding box center [699, 363] width 41 height 15
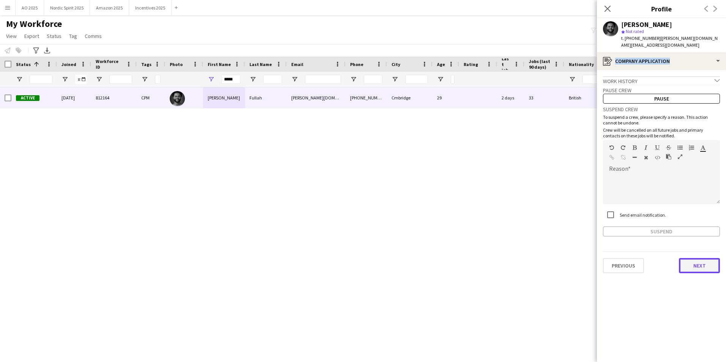
click at [690, 258] on button "Next" at bounding box center [699, 265] width 41 height 15
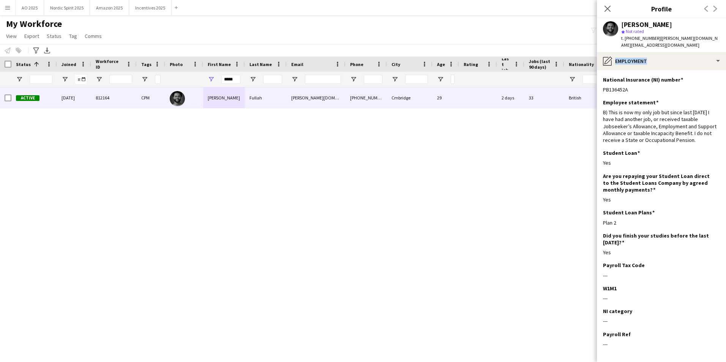
scroll to position [27, 0]
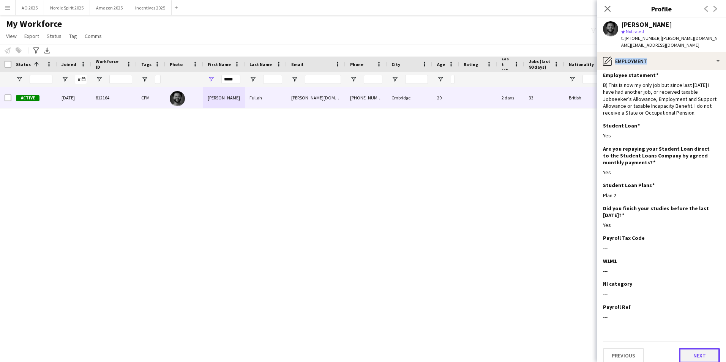
click at [701, 348] on button "Next" at bounding box center [699, 355] width 41 height 15
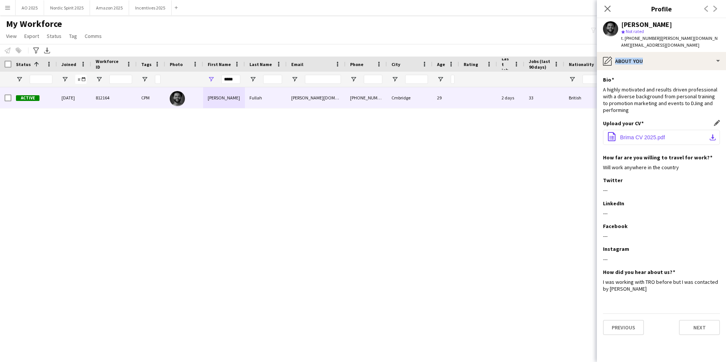
click at [638, 130] on button "office-file-sheet Brima CV 2025.pdf download-bottom" at bounding box center [661, 137] width 117 height 15
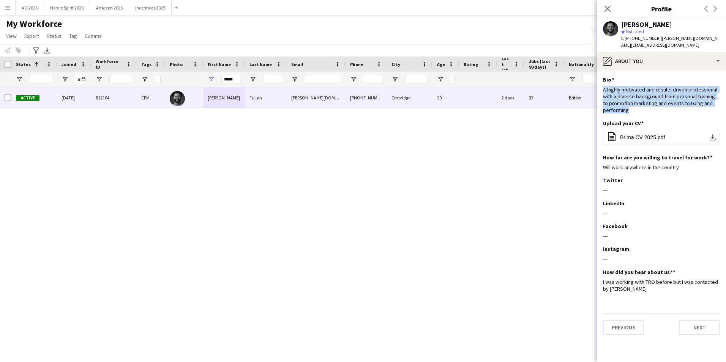
drag, startPoint x: 636, startPoint y: 108, endPoint x: 599, endPoint y: 80, distance: 46.3
click at [599, 80] on app-section-data-types "Bio Edit this field A highly motivated and results driven professional with a d…" at bounding box center [661, 216] width 129 height 292
copy div "A highly motivated and results driven professional with a diverse background fr…"
click at [691, 320] on button "Next" at bounding box center [699, 327] width 41 height 15
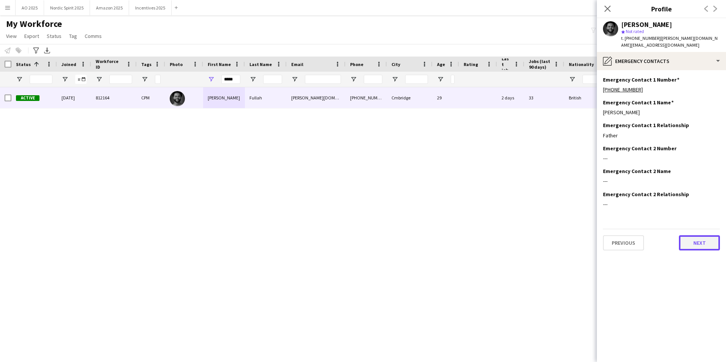
click at [693, 243] on button "Next" at bounding box center [699, 242] width 41 height 15
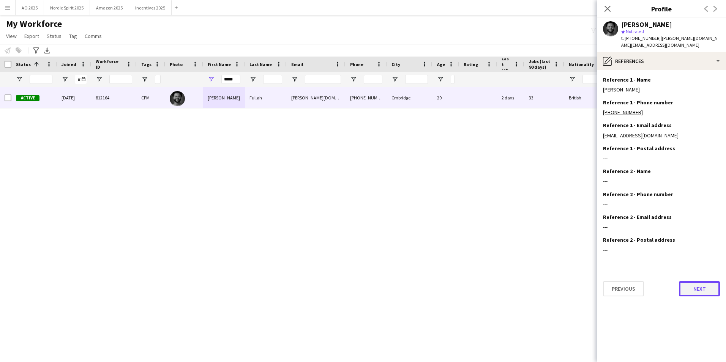
click at [690, 281] on button "Next" at bounding box center [699, 288] width 41 height 15
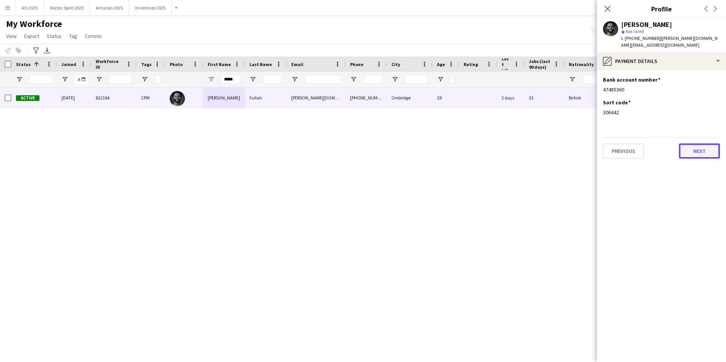
click at [707, 143] on button "Next" at bounding box center [699, 150] width 41 height 15
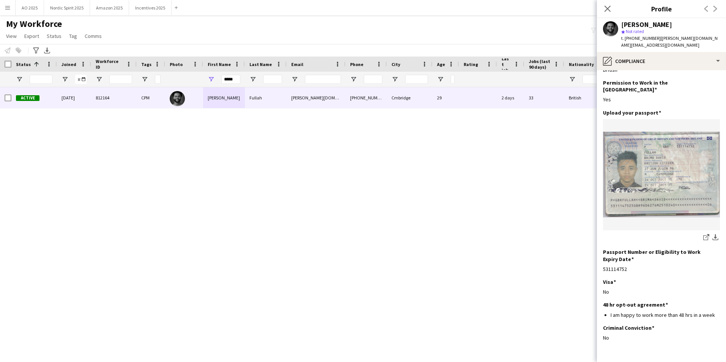
scroll to position [34, 0]
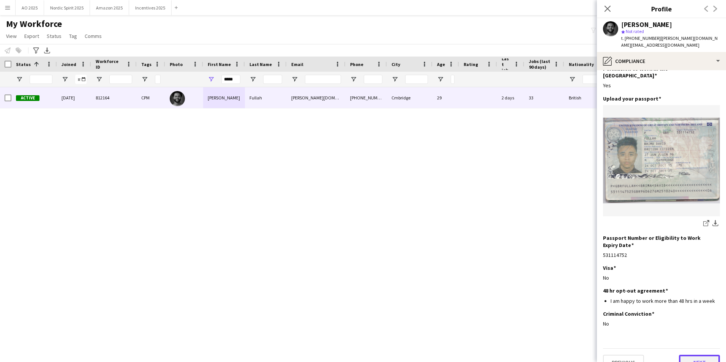
click at [699, 355] on button "Next" at bounding box center [699, 362] width 41 height 15
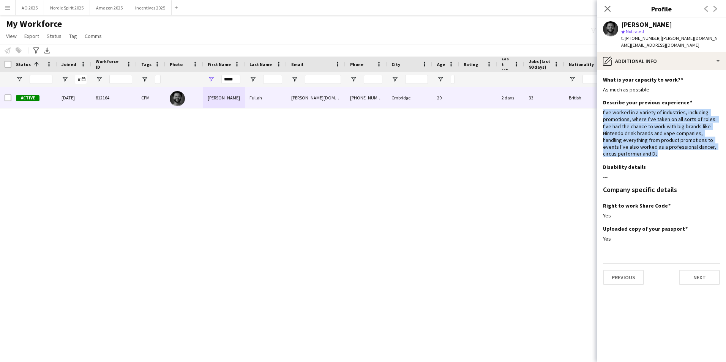
drag, startPoint x: 631, startPoint y: 137, endPoint x: 597, endPoint y: 108, distance: 44.7
click at [597, 108] on app-section-data-types "What is your capacity to work? Edit this field As much as possible Describe you…" at bounding box center [661, 216] width 129 height 292
copy div "I’ve worked in a variety of industries, including promotions, where I’ve taken …"
